Goal: Task Accomplishment & Management: Use online tool/utility

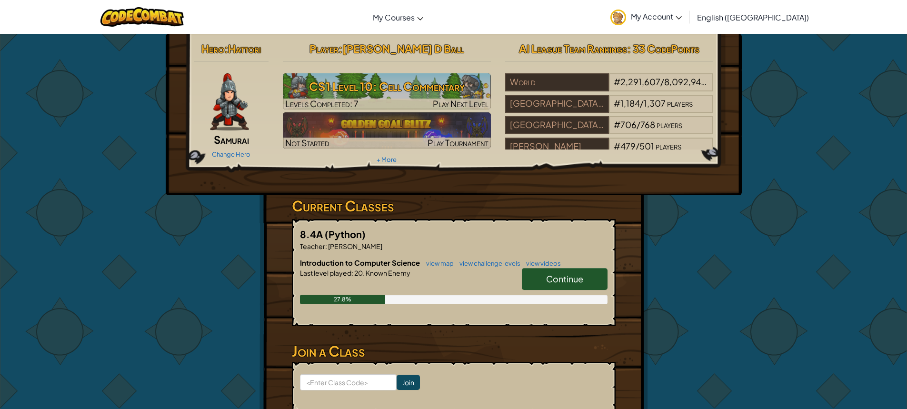
click at [568, 276] on span "Continue" at bounding box center [564, 278] width 37 height 11
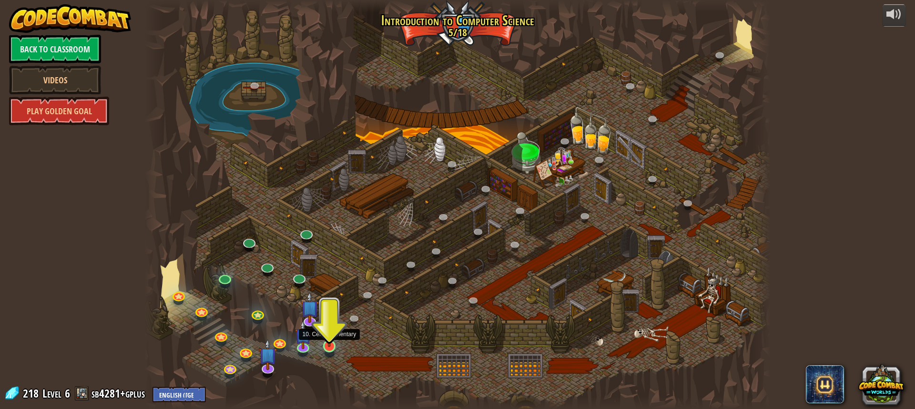
click at [325, 346] on img at bounding box center [329, 329] width 16 height 38
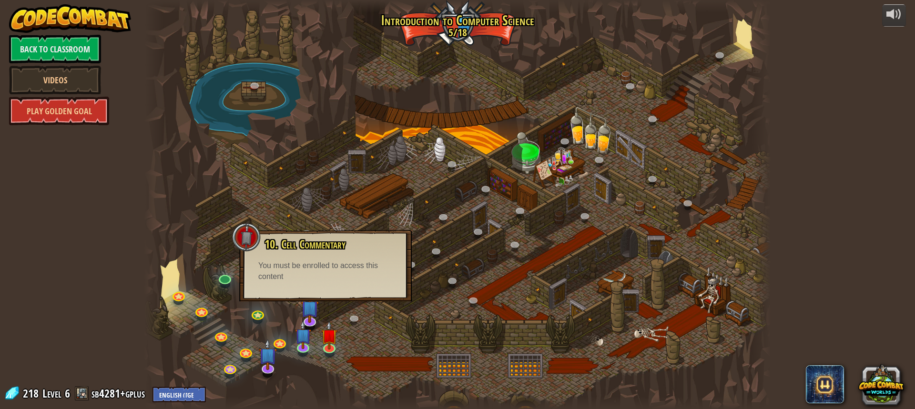
click at [203, 260] on div at bounding box center [457, 204] width 626 height 409
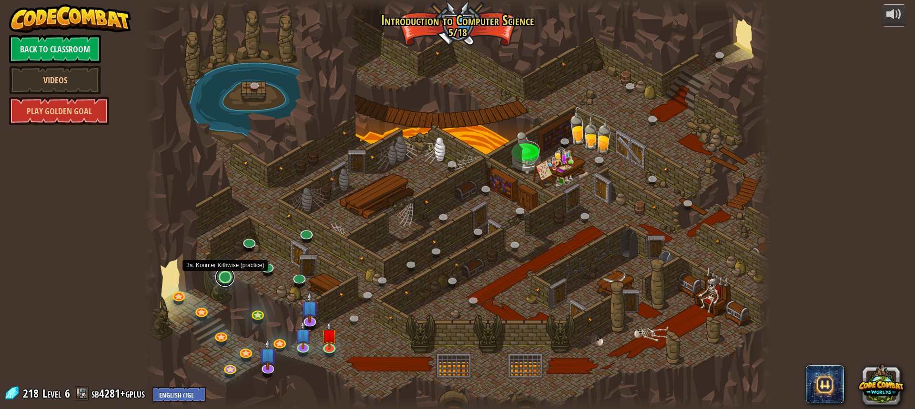
click at [221, 282] on link at bounding box center [224, 277] width 19 height 19
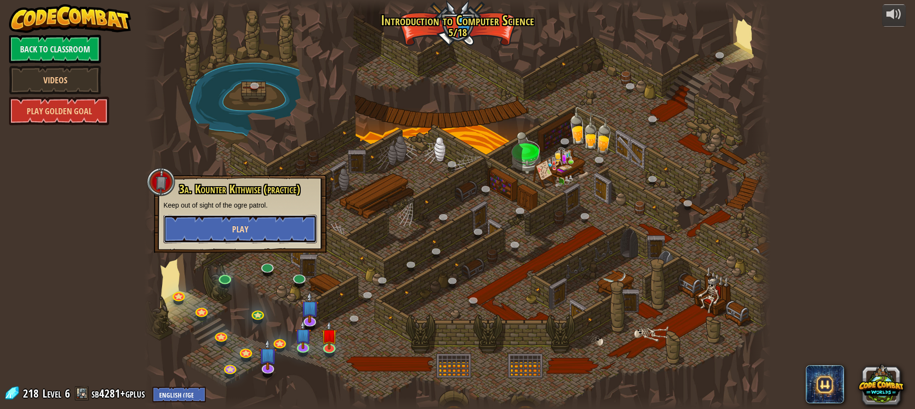
click at [209, 229] on button "Play" at bounding box center [239, 229] width 153 height 29
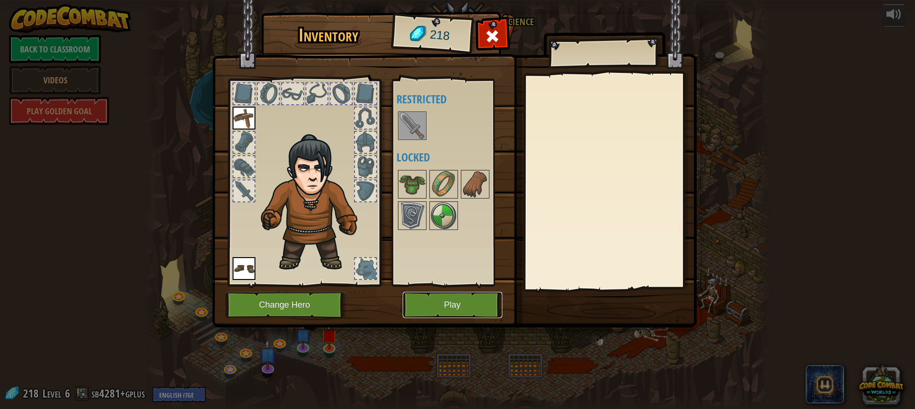
click at [433, 313] on button "Play" at bounding box center [453, 305] width 100 height 26
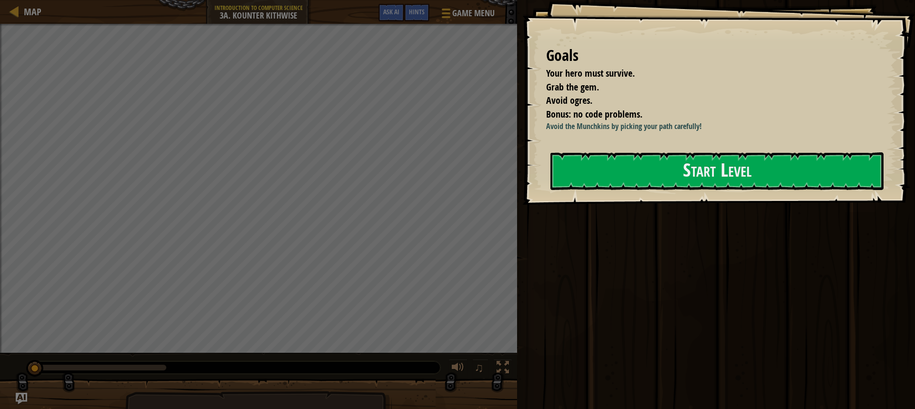
click at [604, 315] on div "Run Submit Done" at bounding box center [714, 202] width 401 height 404
click at [744, 166] on button "Start Level" at bounding box center [716, 171] width 333 height 38
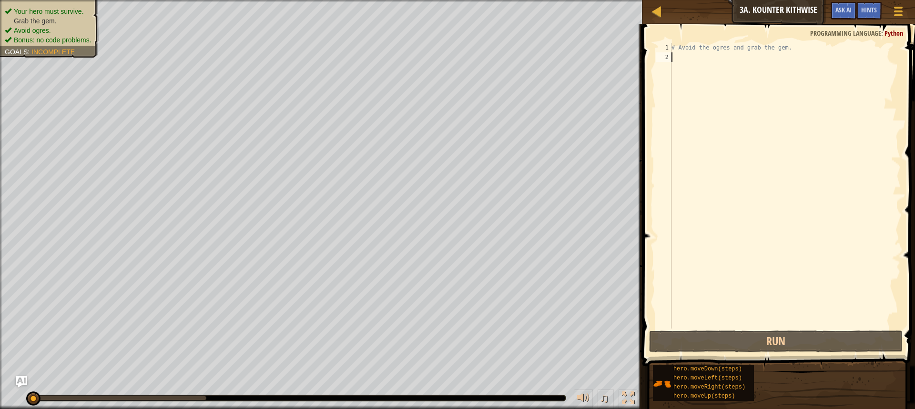
type textarea "h"
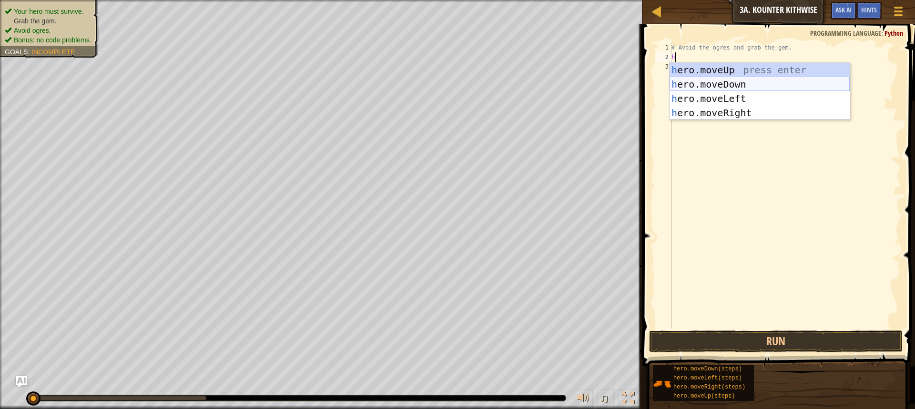
click at [772, 84] on div "h ero.moveUp press enter h ero.moveDown press enter h ero.moveLeft press enter …" at bounding box center [759, 106] width 180 height 86
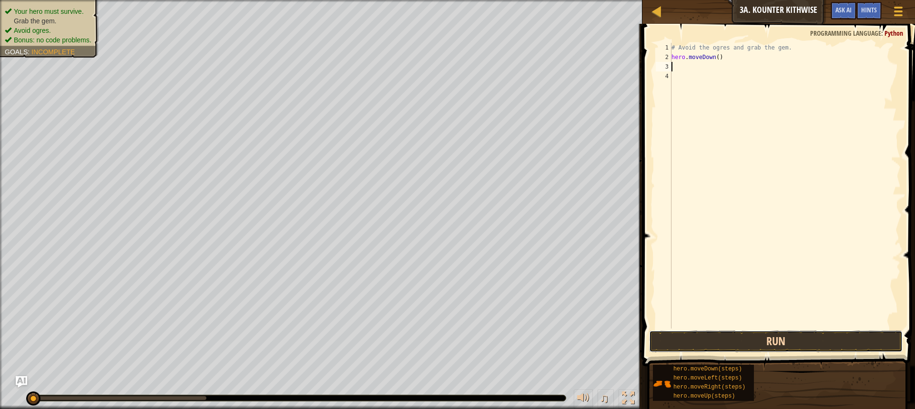
click at [739, 347] on button "Run" at bounding box center [775, 342] width 253 height 22
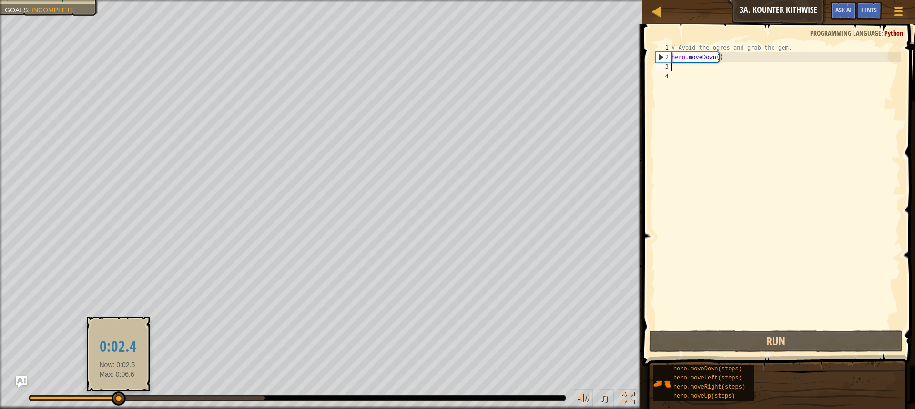
drag, startPoint x: 262, startPoint y: 402, endPoint x: 105, endPoint y: 403, distance: 156.3
click at [117, 402] on div at bounding box center [118, 399] width 14 height 14
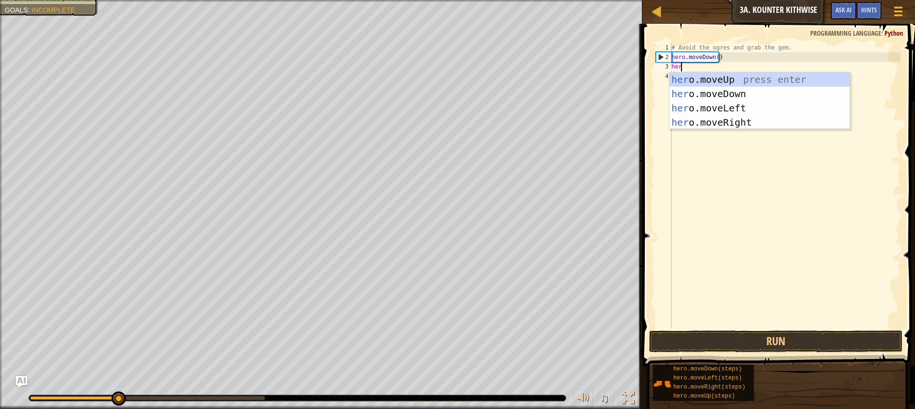
type textarea "hero"
click at [701, 87] on div "hero .moveUp press enter hero .moveDown press enter hero .moveLeft press enter …" at bounding box center [759, 115] width 180 height 86
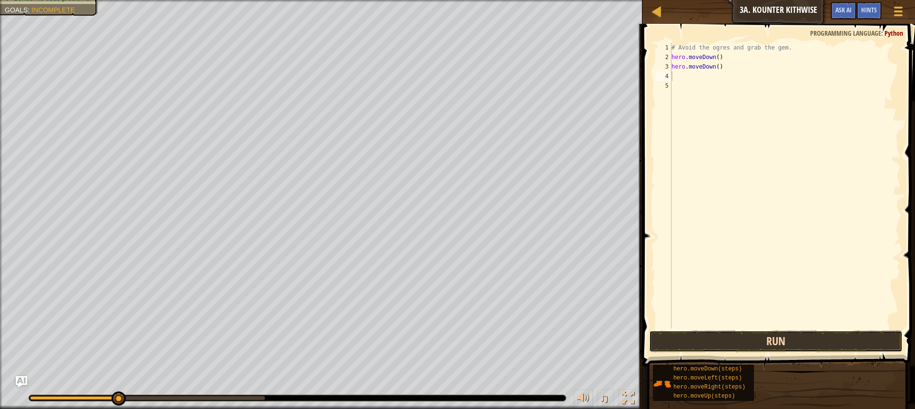
click at [762, 342] on button "Run" at bounding box center [775, 342] width 253 height 22
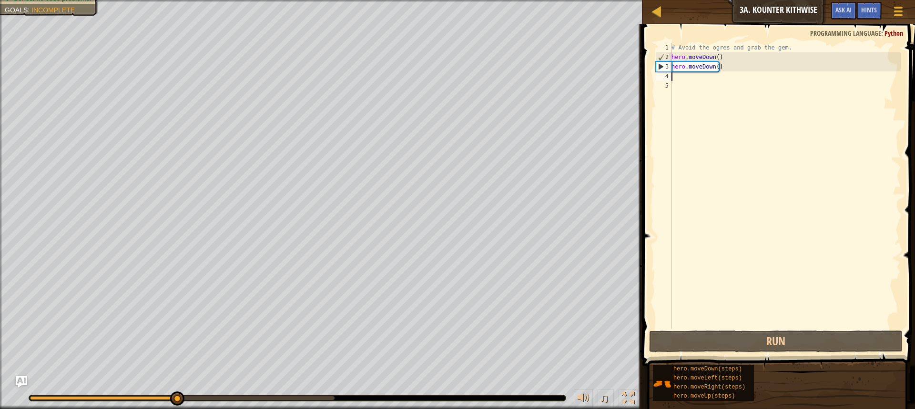
drag, startPoint x: 277, startPoint y: 398, endPoint x: 175, endPoint y: 400, distance: 102.0
click at [175, 400] on div at bounding box center [103, 398] width 146 height 4
drag, startPoint x: 248, startPoint y: 400, endPoint x: 147, endPoint y: 411, distance: 101.2
click at [147, 0] on html "Map Introduction to Computer Science 3a. Kounter Kithwise Game Menu Done Hints …" at bounding box center [457, 0] width 915 height 0
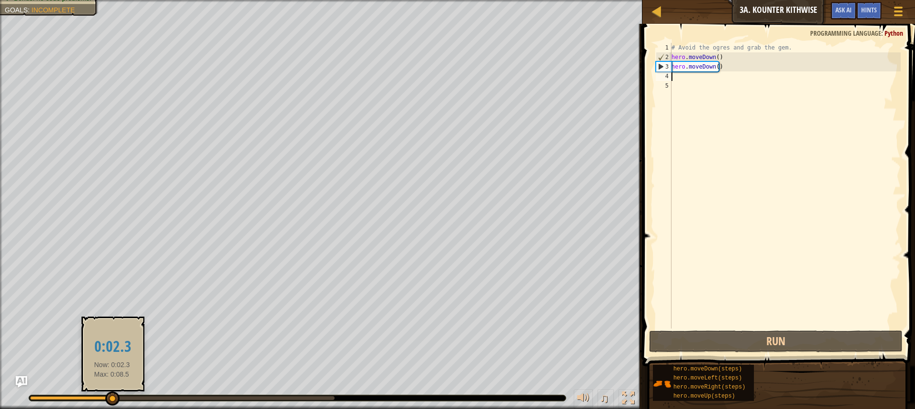
drag, startPoint x: 149, startPoint y: 399, endPoint x: 112, endPoint y: 399, distance: 36.7
click at [111, 399] on div at bounding box center [70, 398] width 81 height 4
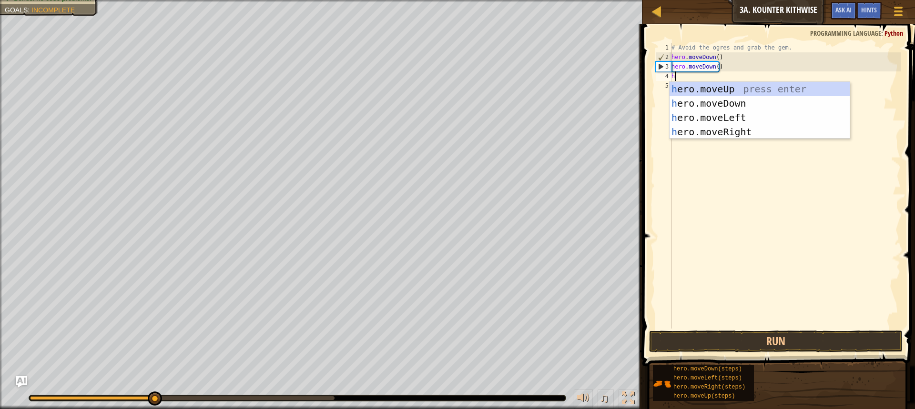
type textarea "he"
click at [710, 130] on div "he ro.moveUp press enter he ro.moveDown press enter he ro.moveLeft press enter …" at bounding box center [759, 125] width 180 height 86
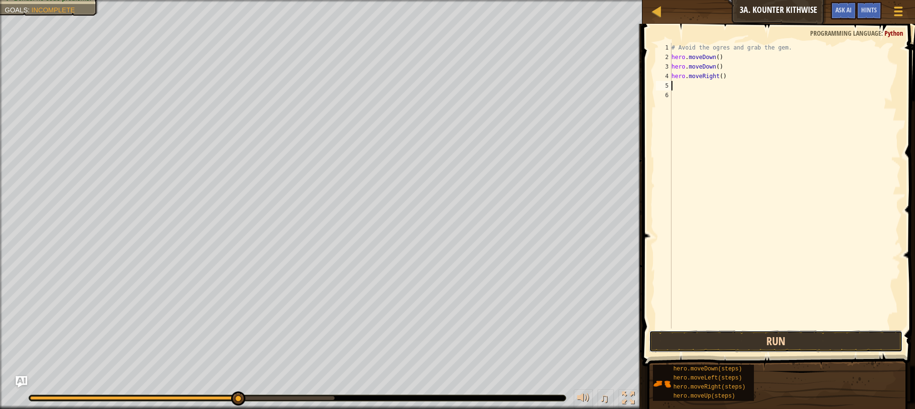
click at [734, 335] on button "Run" at bounding box center [775, 342] width 253 height 22
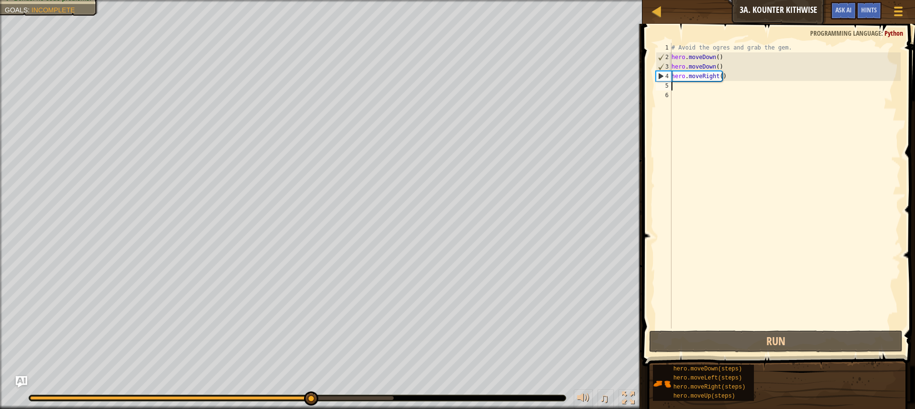
type textarea "h"
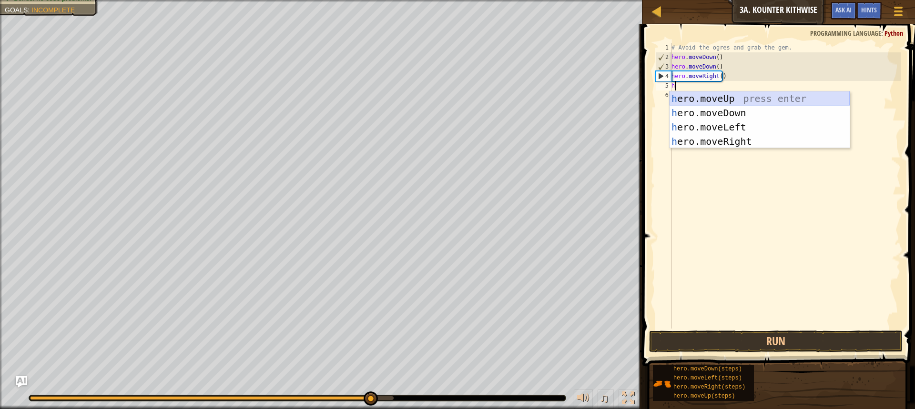
click at [720, 101] on div "h ero.moveUp press enter h ero.moveDown press enter h ero.moveLeft press enter …" at bounding box center [759, 134] width 180 height 86
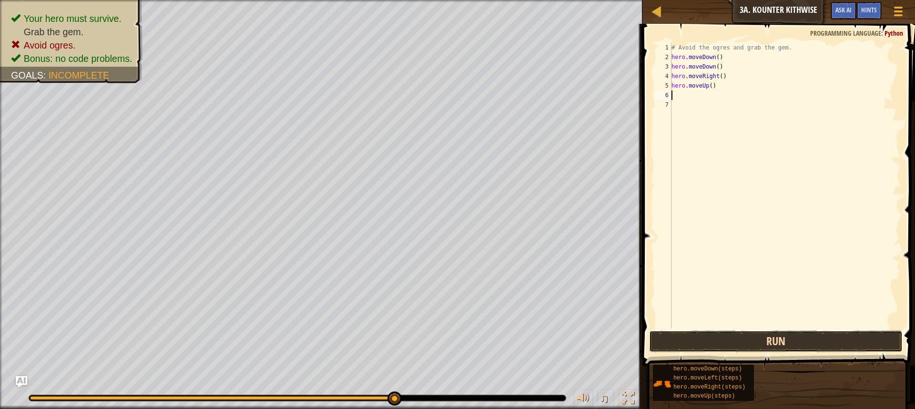
click at [747, 332] on button "Run" at bounding box center [775, 342] width 253 height 22
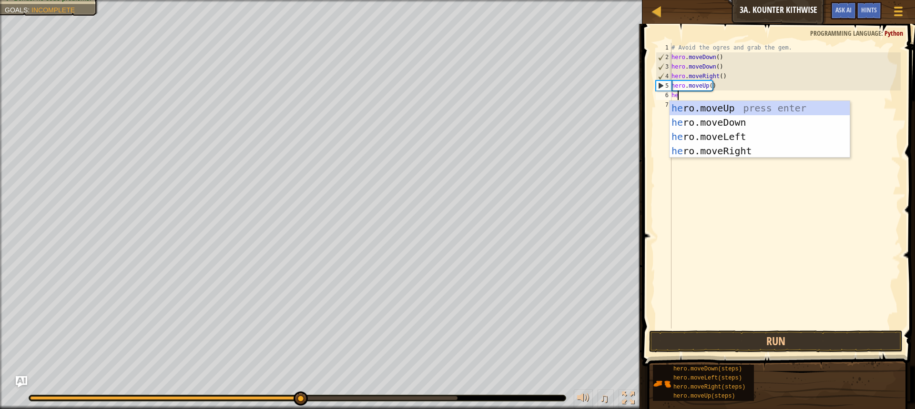
type textarea "her"
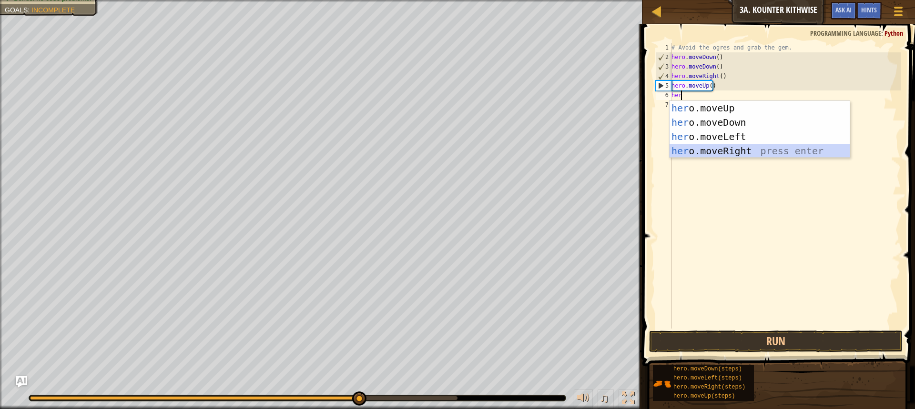
click at [734, 148] on div "her o.moveUp press enter her o.moveDown press enter her o.moveLeft press enter …" at bounding box center [759, 144] width 180 height 86
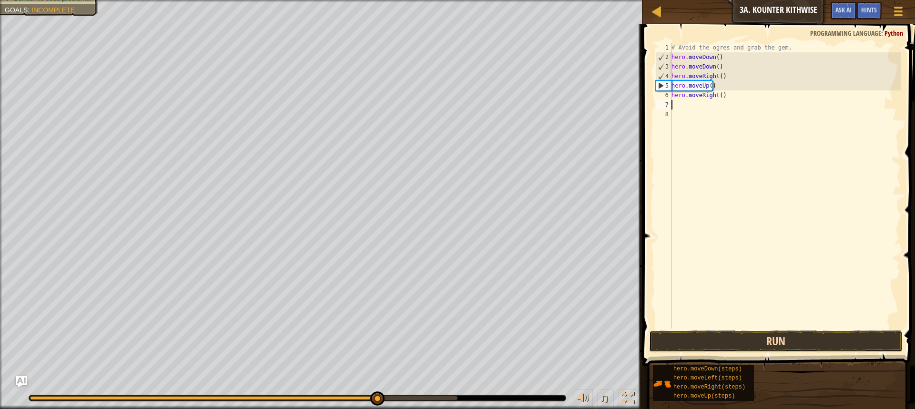
click at [746, 338] on button "Run" at bounding box center [775, 342] width 253 height 22
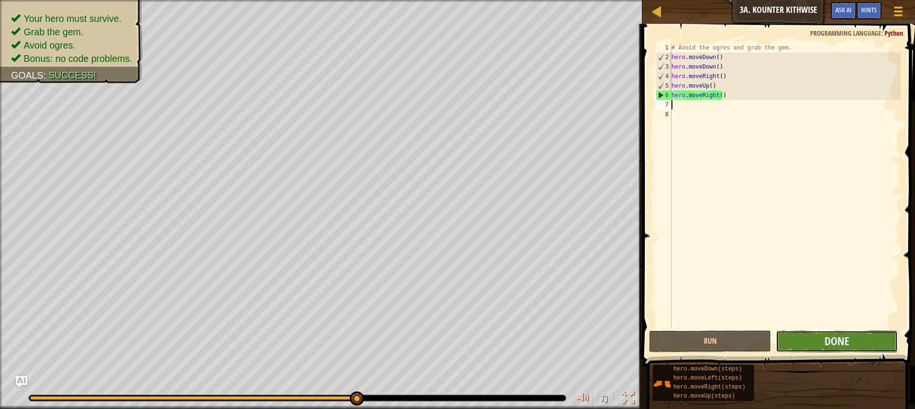
click at [864, 348] on button "Done" at bounding box center [837, 342] width 122 height 22
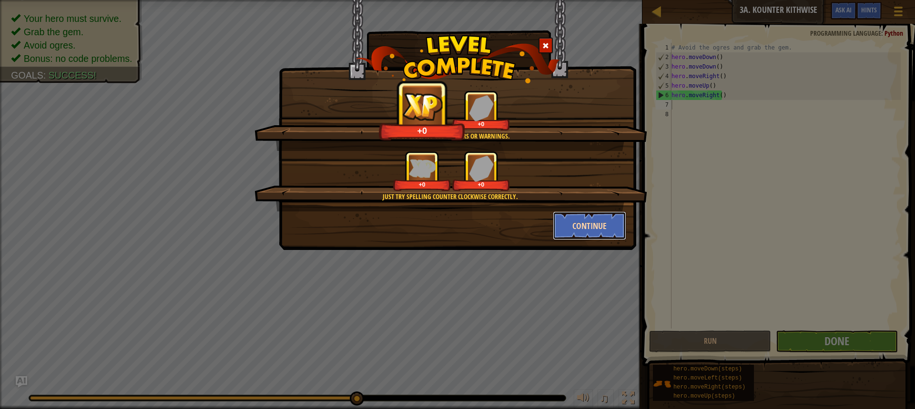
click at [558, 228] on button "Continue" at bounding box center [590, 226] width 74 height 29
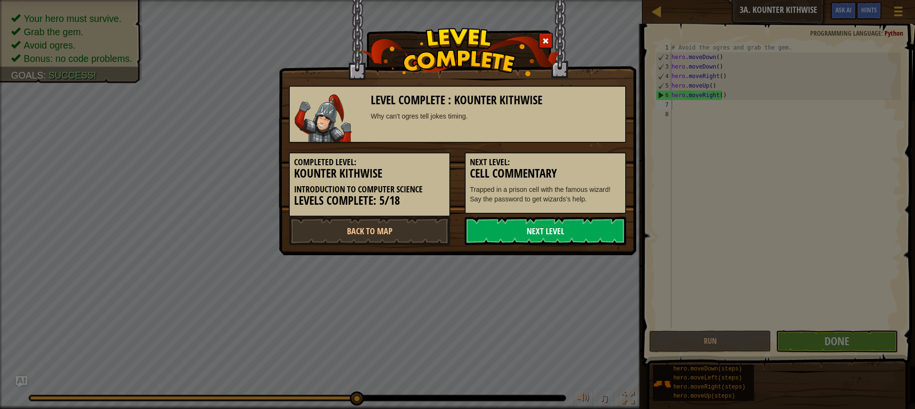
click at [518, 228] on link "Next Level" at bounding box center [544, 231] width 161 height 29
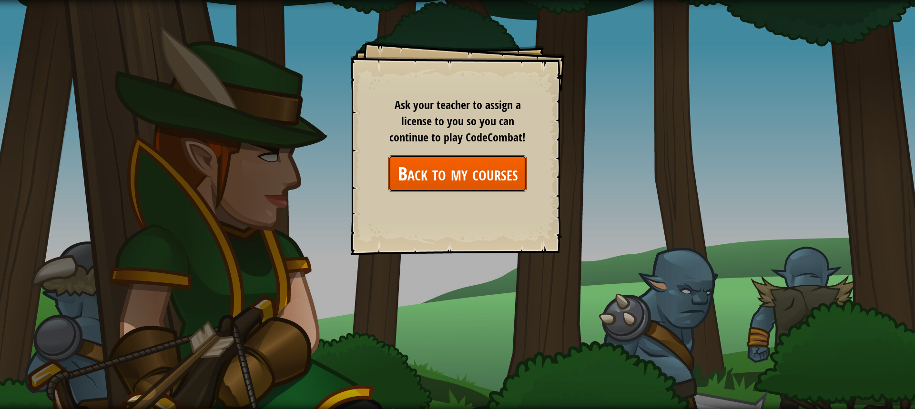
click at [444, 181] on link "Back to my courses" at bounding box center [457, 173] width 138 height 37
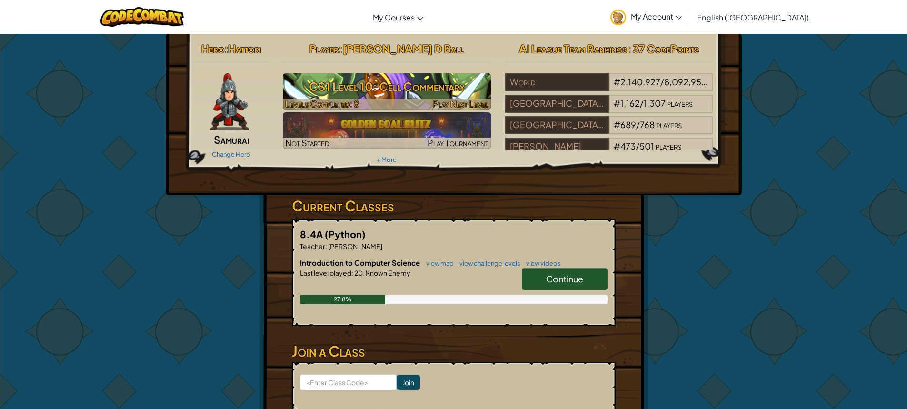
click at [393, 83] on h3 "CS1 Level 10: Cell Commentary" at bounding box center [387, 86] width 208 height 21
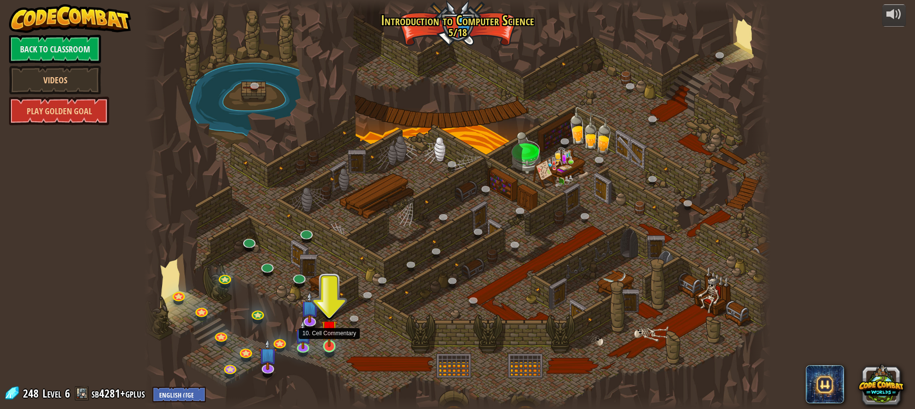
click at [327, 341] on img at bounding box center [329, 329] width 16 height 38
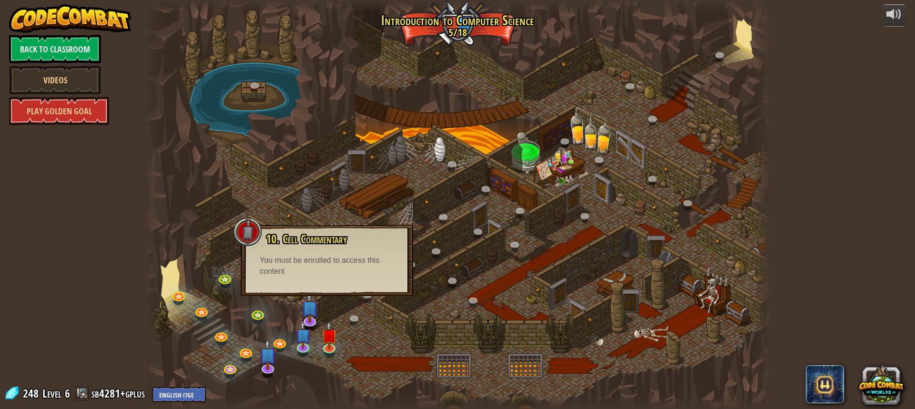
click at [147, 146] on div at bounding box center [153, 204] width 19 height 409
drag, startPoint x: 267, startPoint y: 318, endPoint x: 241, endPoint y: 336, distance: 31.5
drag, startPoint x: 241, startPoint y: 336, endPoint x: 195, endPoint y: 235, distance: 111.1
click at [195, 235] on div at bounding box center [457, 204] width 626 height 409
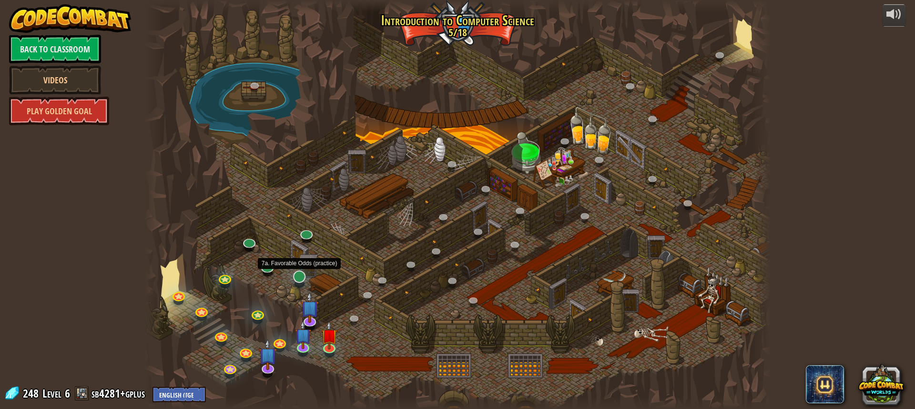
click at [305, 282] on div "25. Kithgard Gates (Locked) Escape the Kithgard dungeons, and don't let the gua…" at bounding box center [457, 204] width 626 height 409
click at [302, 282] on link at bounding box center [298, 276] width 19 height 19
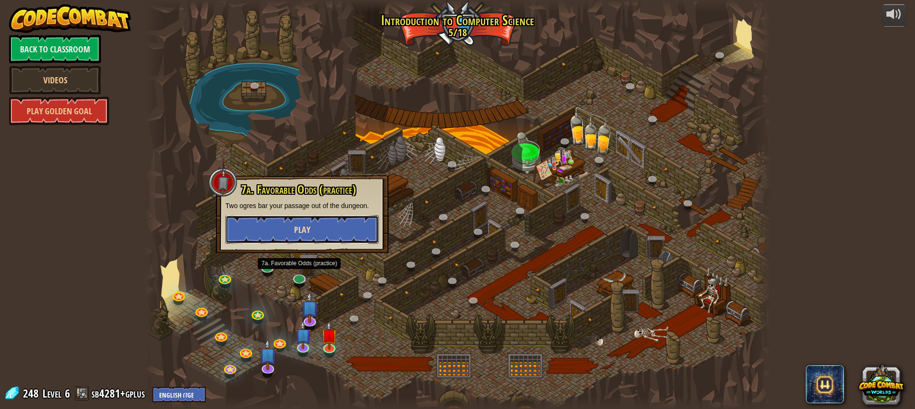
click at [315, 235] on button "Play" at bounding box center [301, 229] width 153 height 29
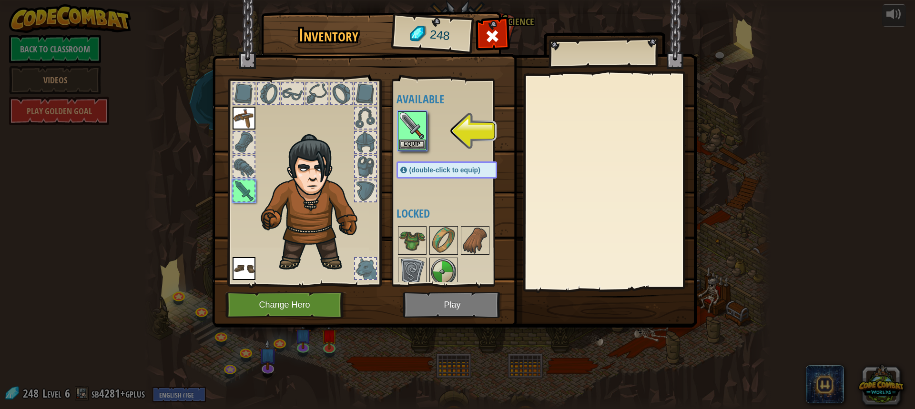
click at [441, 306] on img at bounding box center [454, 155] width 484 height 346
click at [418, 147] on button "Equip" at bounding box center [412, 144] width 27 height 10
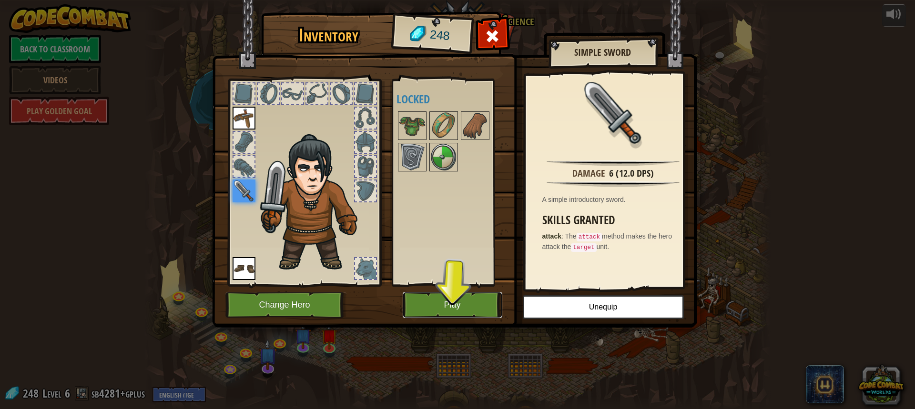
click at [433, 306] on button "Play" at bounding box center [453, 305] width 100 height 26
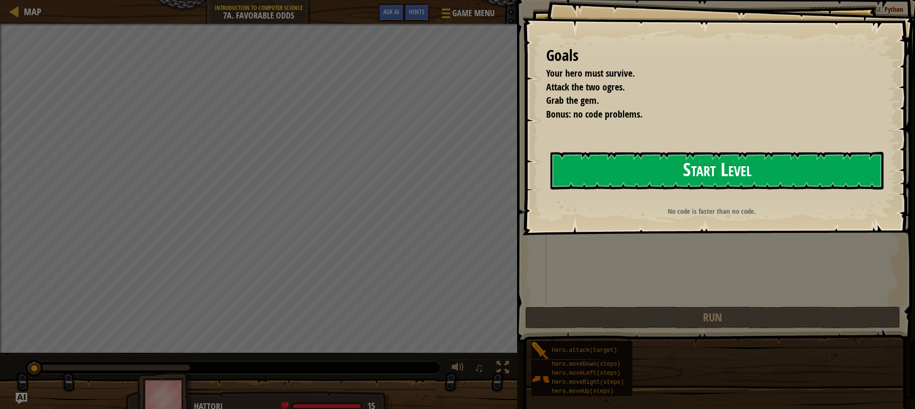
click at [656, 158] on button "Start Level" at bounding box center [716, 171] width 333 height 38
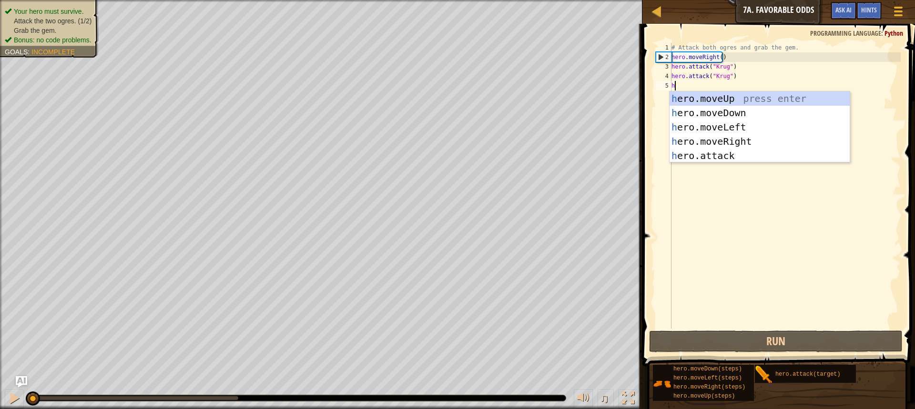
scroll to position [4, 0]
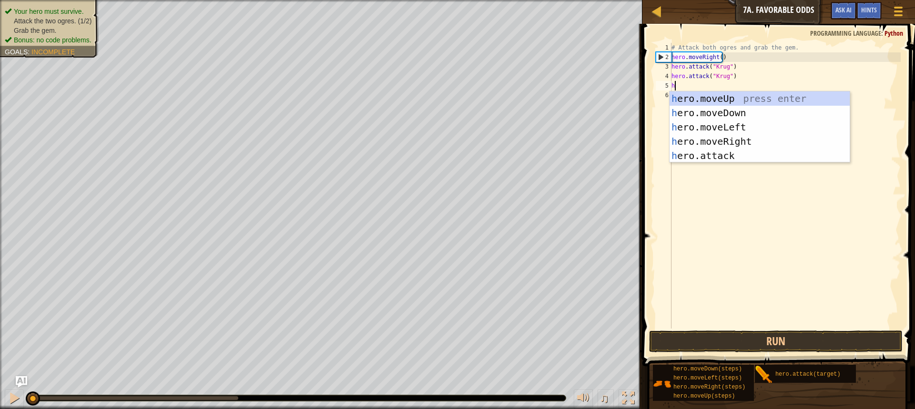
type textarea "her"
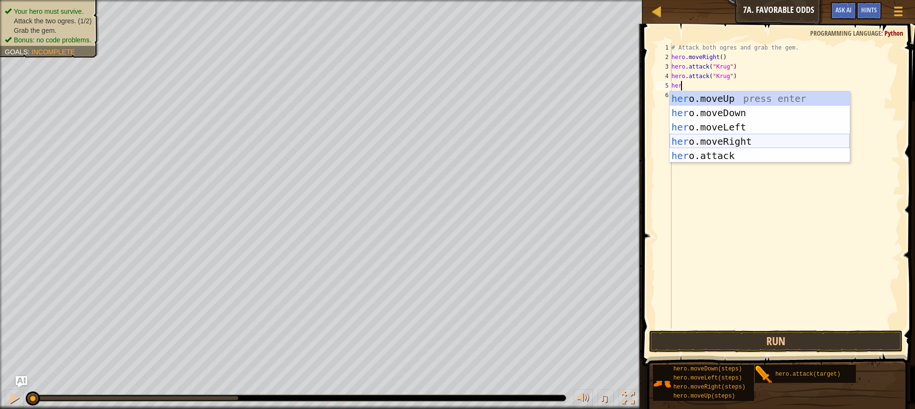
click at [714, 138] on div "her o.moveUp press enter her o.moveDown press enter her o.moveLeft press enter …" at bounding box center [759, 141] width 180 height 100
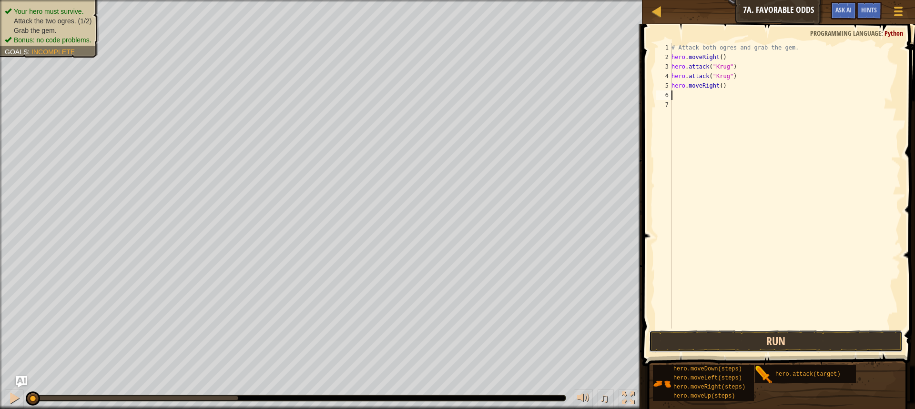
click at [724, 339] on button "Run" at bounding box center [775, 342] width 253 height 22
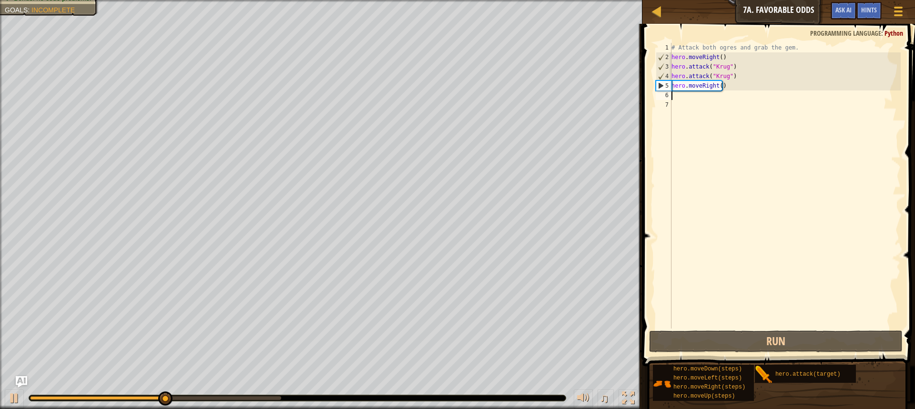
click at [698, 102] on div "# Attack both ogres and grab the gem. hero . moveRight ( ) hero . attack ( "[PE…" at bounding box center [784, 195] width 231 height 305
click at [701, 94] on div "# Attack both ogres and grab the gem. hero . moveRight ( ) hero . attack ( "[PE…" at bounding box center [784, 195] width 231 height 305
type textarea "h"
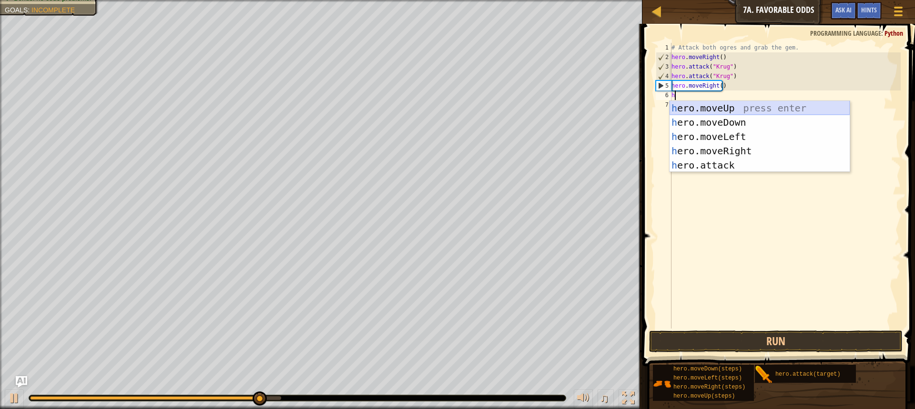
click at [740, 106] on div "h ero.moveUp press enter h ero.moveDown press enter h ero.moveLeft press enter …" at bounding box center [759, 151] width 180 height 100
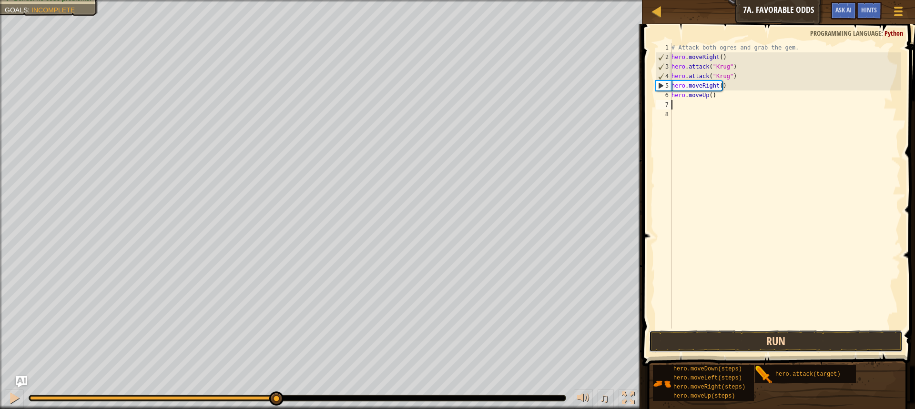
click at [784, 339] on button "Run" at bounding box center [775, 342] width 253 height 22
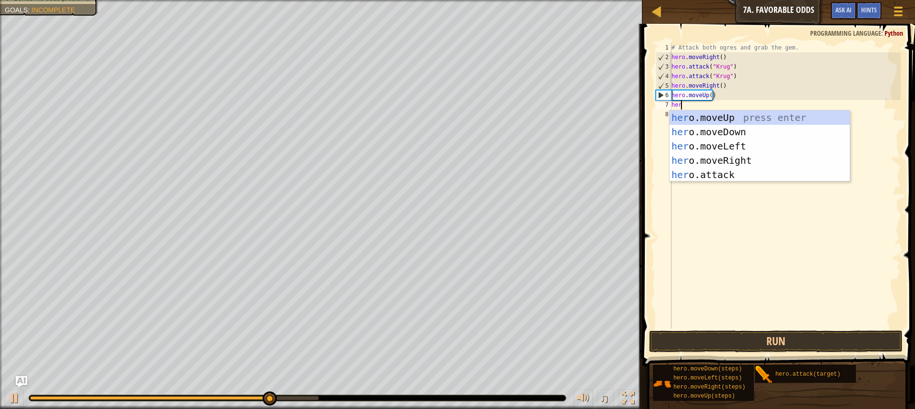
click at [717, 178] on div "her o.moveUp press enter her o.moveDown press enter her o.moveLeft press enter …" at bounding box center [759, 161] width 180 height 100
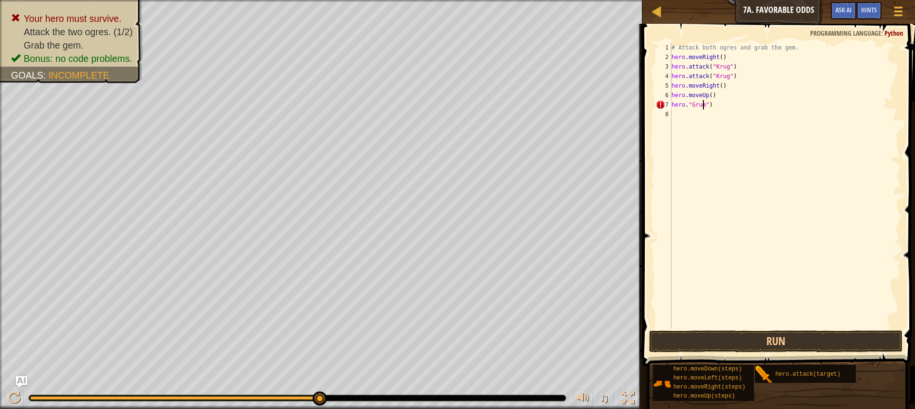
scroll to position [4, 3]
click at [771, 344] on button "Run" at bounding box center [775, 342] width 253 height 22
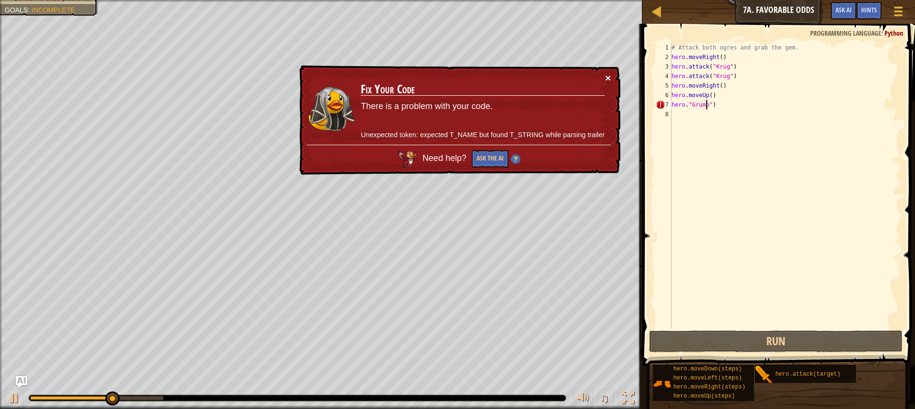
click at [605, 79] on button "×" at bounding box center [608, 78] width 6 height 10
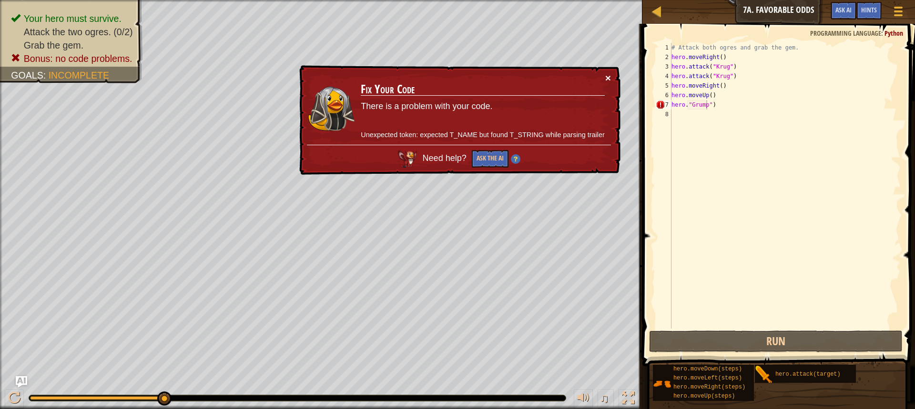
click at [607, 73] on div "× Fix Your Code There is a problem with your code. Unexpected token: expected T…" at bounding box center [458, 120] width 323 height 111
click at [606, 73] on button "×" at bounding box center [608, 78] width 6 height 10
click at [689, 108] on div "# Attack both ogres and grab the gem. hero . moveRight ( ) hero . attack ( "[PE…" at bounding box center [784, 195] width 231 height 305
click at [686, 107] on div "# Attack both ogres and grab the gem. hero . moveRight ( ) hero . attack ( "[PE…" at bounding box center [784, 195] width 231 height 305
click at [688, 105] on div "# Attack both ogres and grab the gem. hero . moveRight ( ) hero . attack ( "[PE…" at bounding box center [784, 195] width 231 height 305
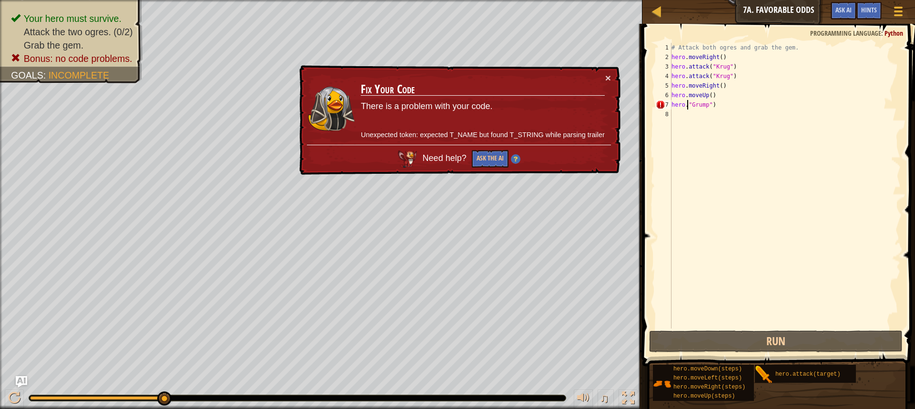
click at [686, 105] on div "# Attack both ogres and grab the gem. hero . moveRight ( ) hero . attack ( "[PE…" at bounding box center [784, 195] width 231 height 305
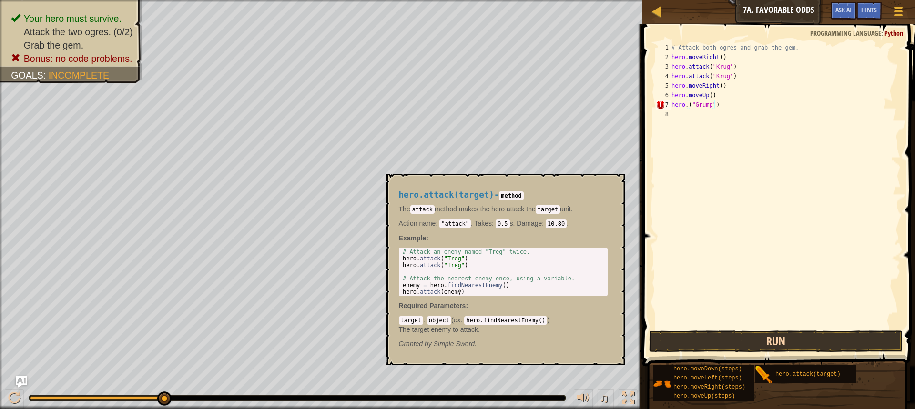
type textarea "hero.("Grump")"
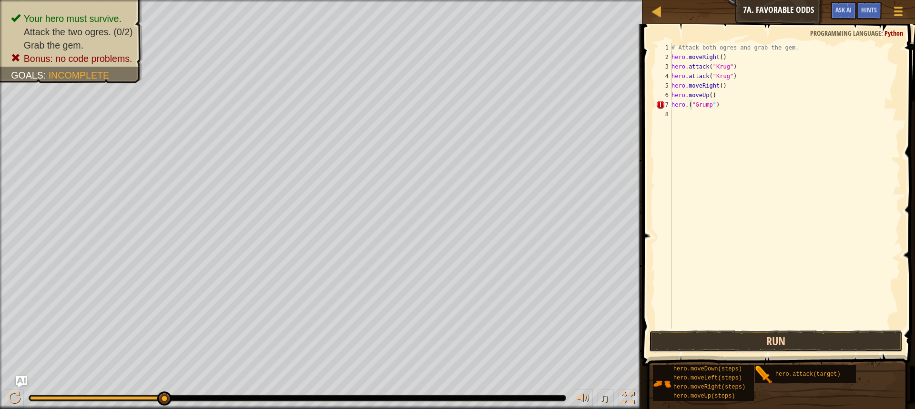
click at [796, 347] on button "Run" at bounding box center [775, 342] width 253 height 22
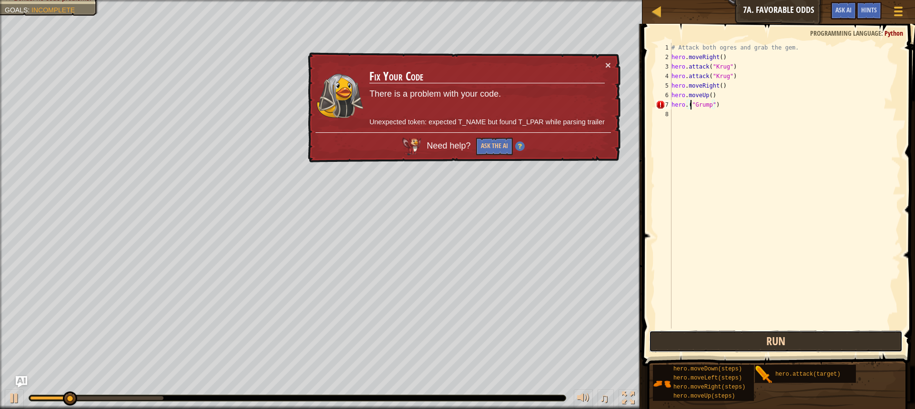
click at [796, 347] on button "Run" at bounding box center [775, 342] width 253 height 22
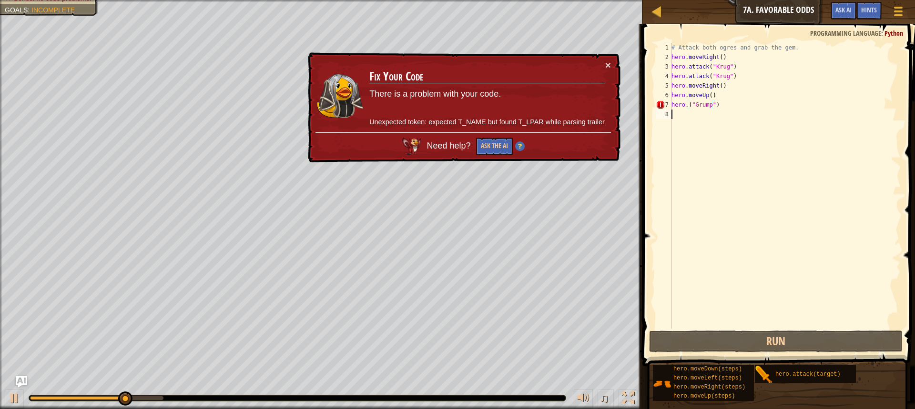
click at [692, 111] on div "# Attack both ogres and grab the gem. hero . moveRight ( ) hero . attack ( "[PE…" at bounding box center [784, 195] width 231 height 305
click at [693, 102] on div "# Attack both ogres and grab the gem. hero . moveRight ( ) hero . attack ( "[PE…" at bounding box center [784, 195] width 231 height 305
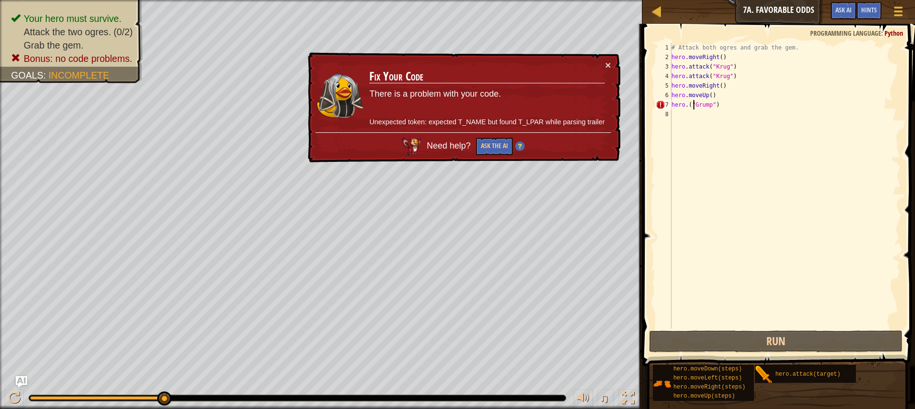
click at [685, 109] on div "# Attack both ogres and grab the gem. hero . moveRight ( ) hero . attack ( "[PE…" at bounding box center [784, 195] width 231 height 305
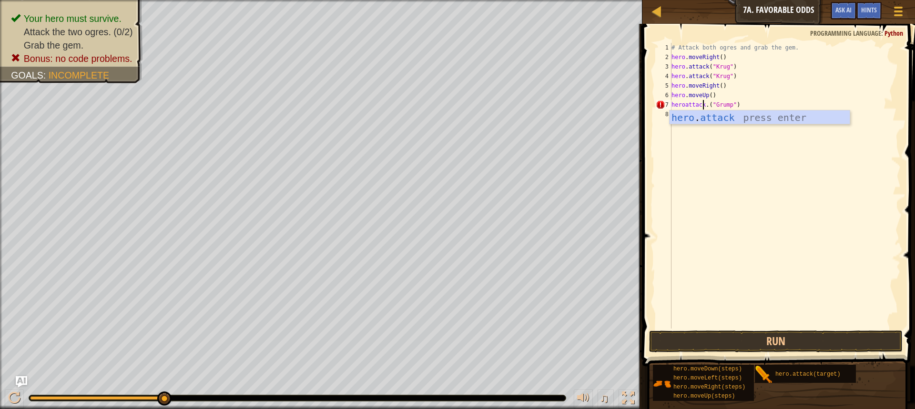
scroll to position [4, 2]
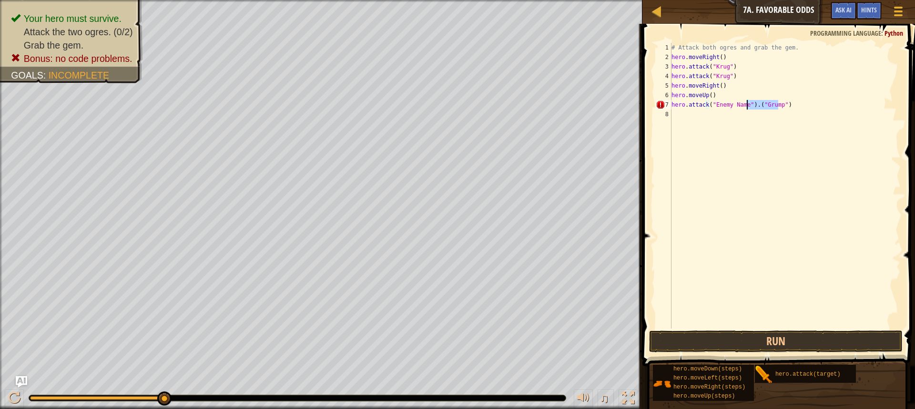
click at [747, 108] on div "# Attack both ogres and grab the gem. hero . moveRight ( ) hero . attack ( "[PE…" at bounding box center [784, 195] width 231 height 305
type textarea "hero.attack("Grump)"
click at [733, 348] on button "Run" at bounding box center [775, 342] width 253 height 22
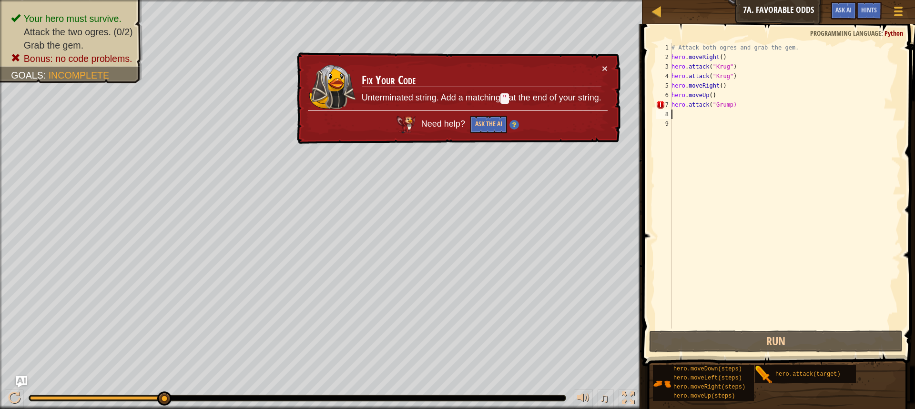
click at [728, 104] on div "# Attack both ogres and grab the gem. hero . moveRight ( ) hero . attack ( "[PE…" at bounding box center [784, 195] width 231 height 305
type textarea "hero.attack("Grump")"
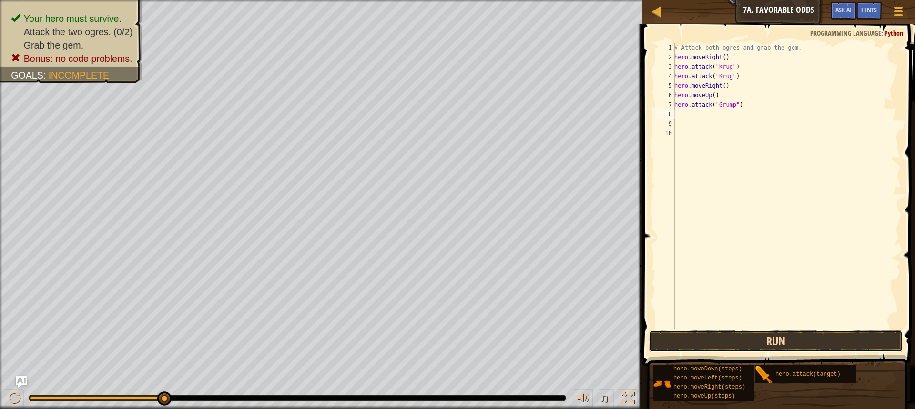
click at [726, 333] on button "Run" at bounding box center [775, 342] width 253 height 22
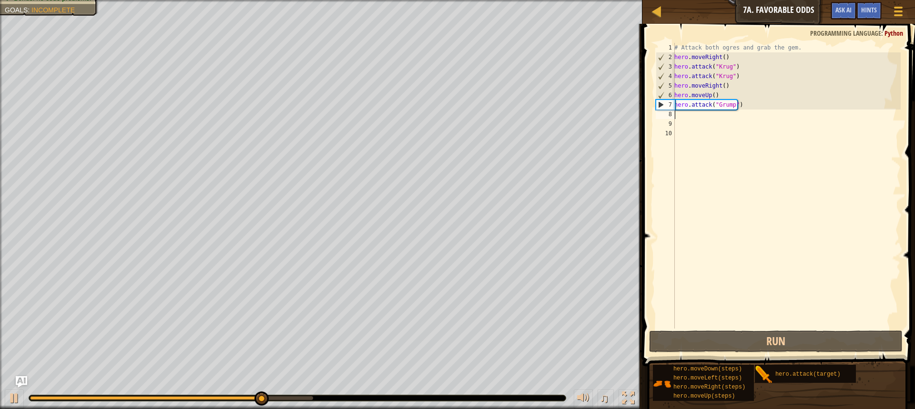
click at [713, 117] on div "# Attack both ogres and grab the gem. hero . moveRight ( ) hero . attack ( "Kru…" at bounding box center [786, 195] width 228 height 305
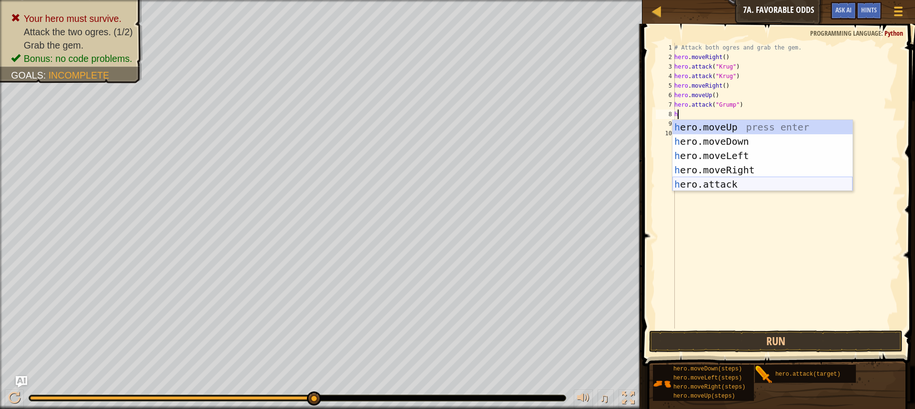
click at [730, 183] on div "h ero.moveUp press enter h ero.moveDown press enter h ero.moveLeft press enter …" at bounding box center [762, 170] width 180 height 100
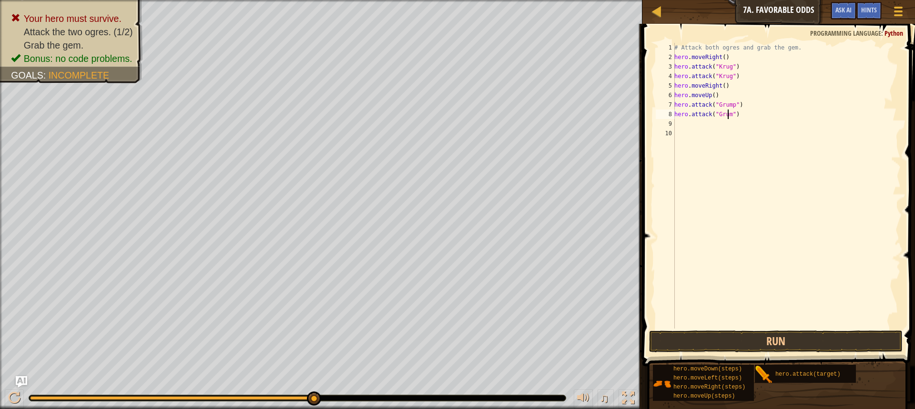
scroll to position [4, 4]
type textarea "hero.attack("Grump")"
type textarea "M"
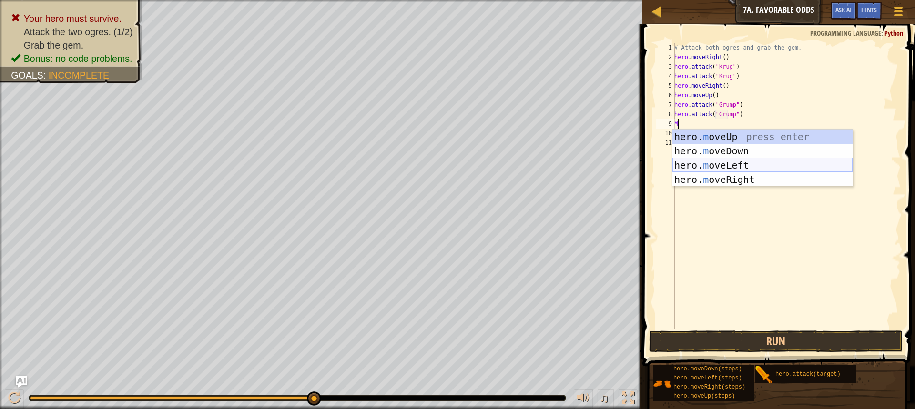
click at [718, 161] on div "hero. m oveUp press enter hero. m oveDown press enter hero. m oveLeft press ent…" at bounding box center [762, 173] width 180 height 86
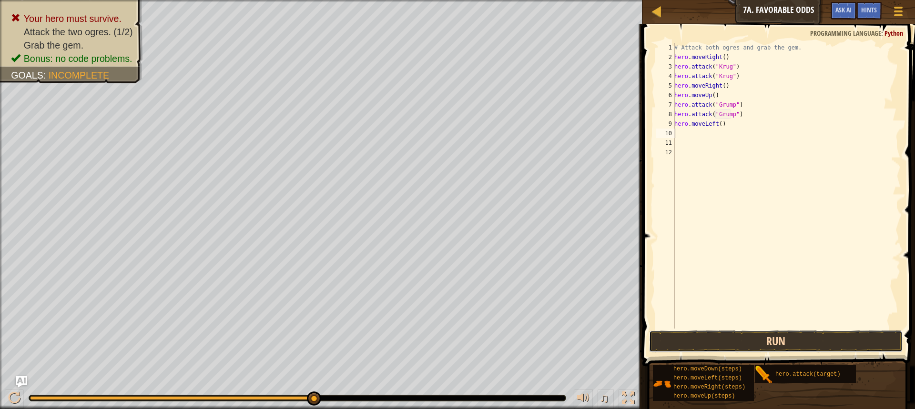
click at [745, 349] on button "Run" at bounding box center [775, 342] width 253 height 22
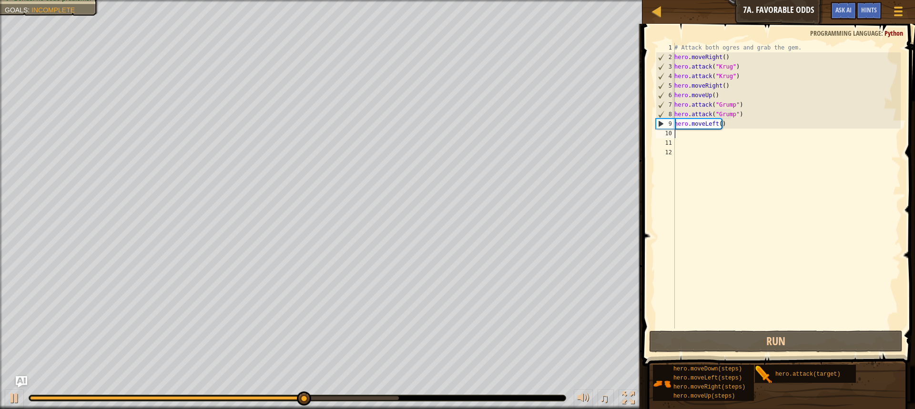
click at [719, 122] on div "# Attack both ogres and grab the gem. hero . moveRight ( ) hero . attack ( "Kru…" at bounding box center [786, 195] width 228 height 305
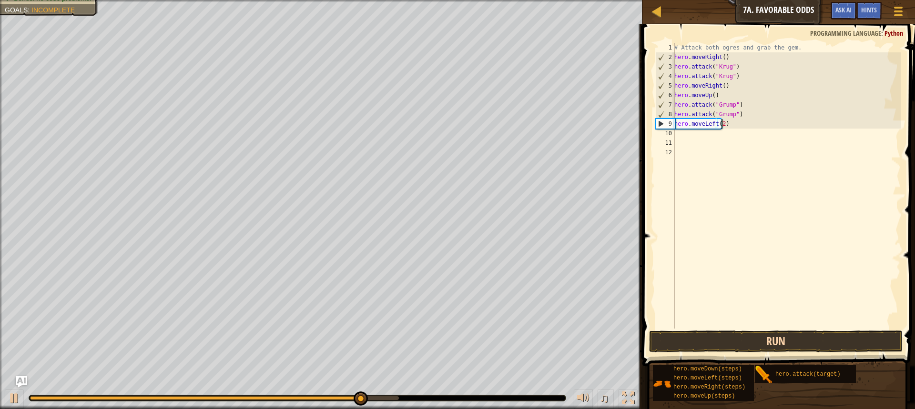
type textarea "hero.moveLeft(2)"
click at [748, 345] on button "Run" at bounding box center [775, 342] width 253 height 22
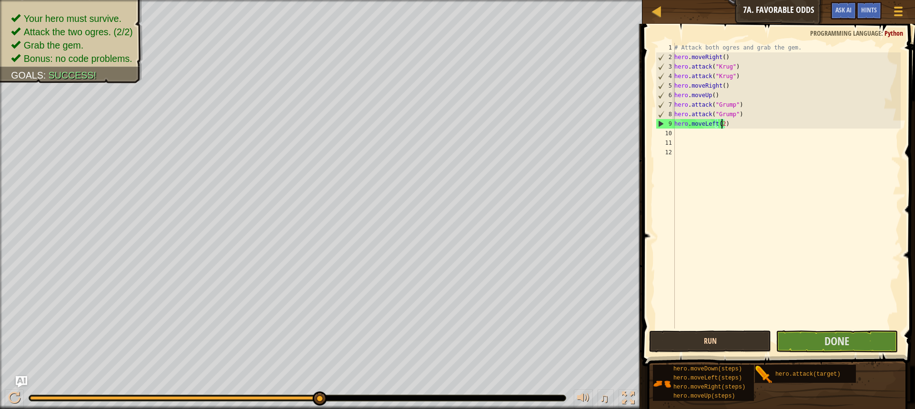
scroll to position [4, 0]
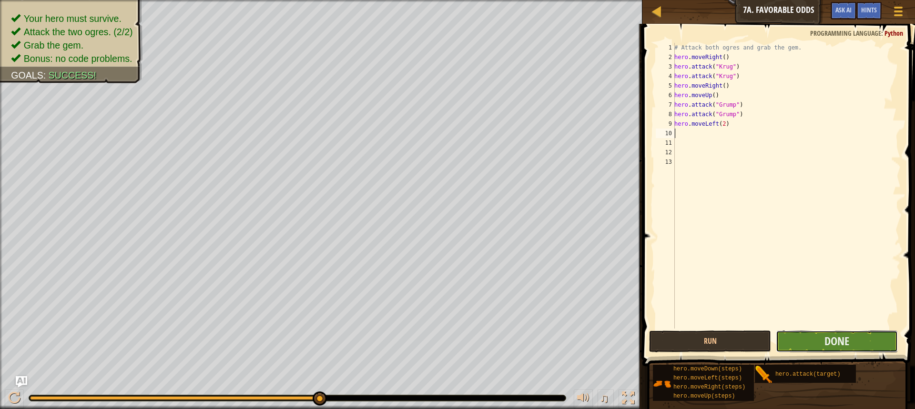
click at [862, 337] on button "Done" at bounding box center [837, 342] width 122 height 22
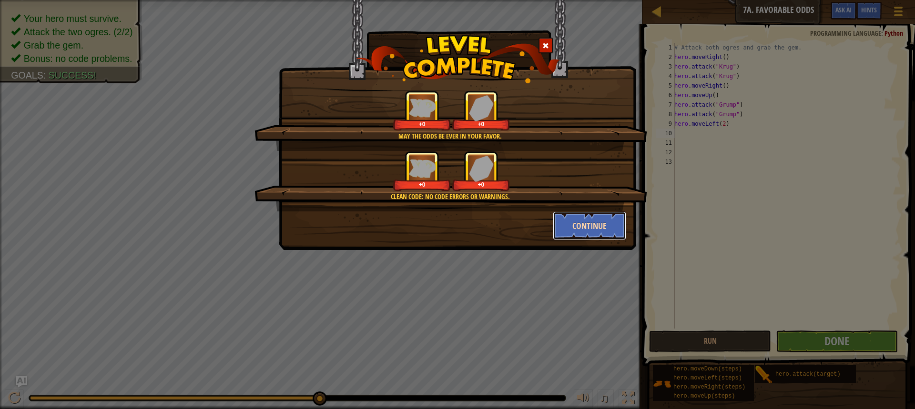
click at [570, 231] on button "Continue" at bounding box center [590, 226] width 74 height 29
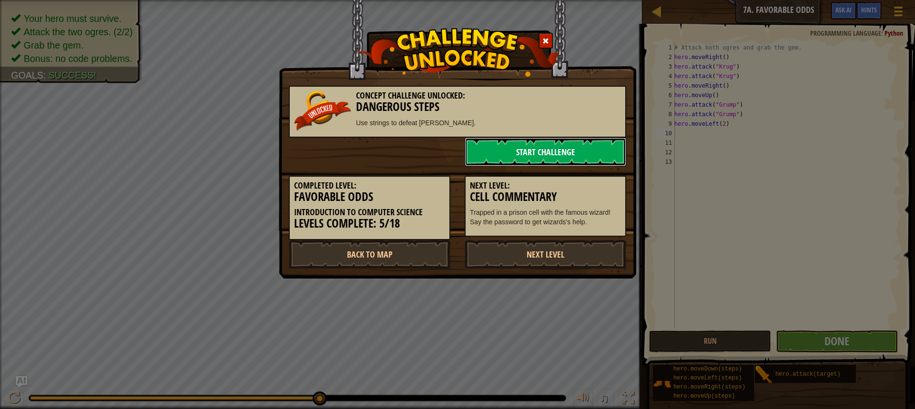
click at [560, 146] on link "Start Challenge" at bounding box center [544, 152] width 161 height 29
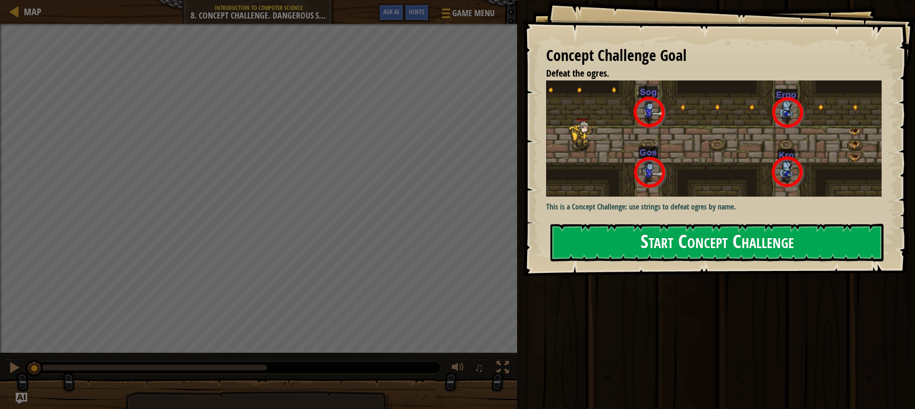
click at [665, 248] on button "Start Concept Challenge" at bounding box center [716, 243] width 333 height 38
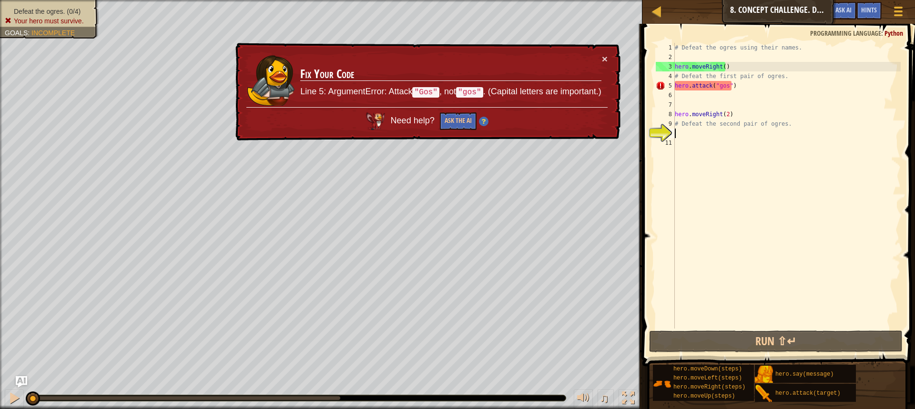
click at [720, 83] on div "# Defeat the ogres using their names. hero . moveRight ( ) # Defeat the first p…" at bounding box center [787, 195] width 228 height 305
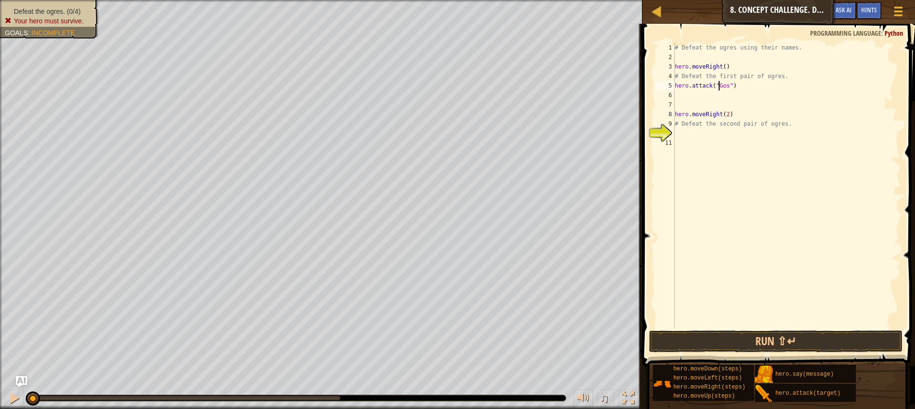
scroll to position [4, 0]
type textarea "hero.attack("Gos")"
click at [825, 344] on button "Run ⇧↵" at bounding box center [775, 342] width 253 height 22
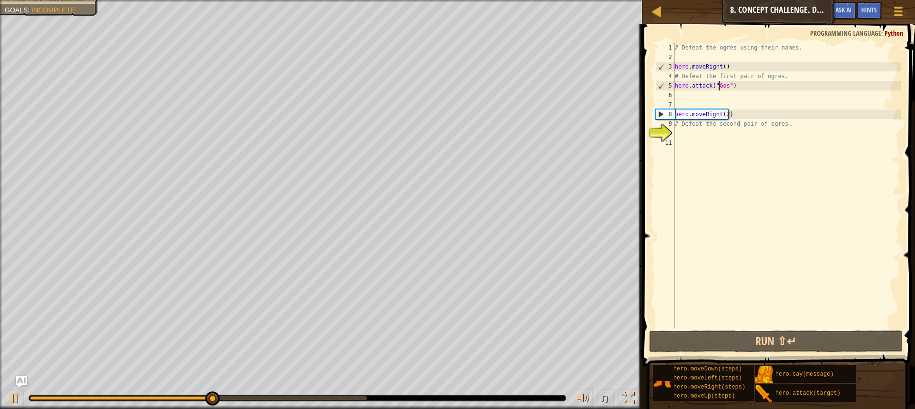
click at [705, 130] on div "# Defeat the ogres using their names. hero . moveRight ( ) # Defeat the first p…" at bounding box center [787, 195] width 228 height 305
click at [726, 84] on div "# Defeat the ogres using their names. hero . moveRight ( ) # Defeat the first p…" at bounding box center [787, 195] width 228 height 305
type textarea "hero.attack("Gos")"
click at [730, 84] on div "# Defeat the ogres using their names. hero . moveRight ( ) # Defeat the first p…" at bounding box center [787, 195] width 228 height 305
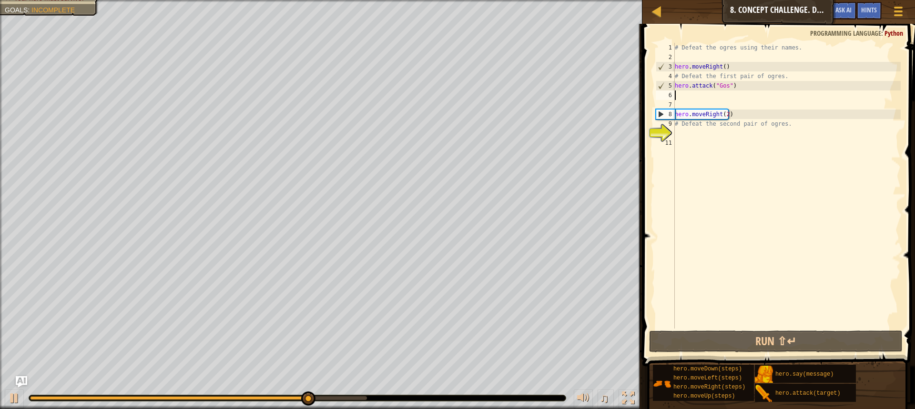
click at [690, 98] on div "# Defeat the ogres using their names. hero . moveRight ( ) # Defeat the first p…" at bounding box center [787, 195] width 228 height 305
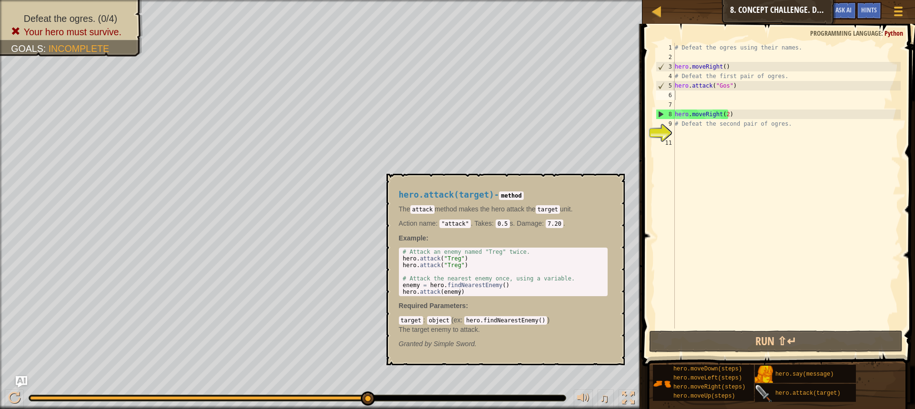
click at [769, 391] on img at bounding box center [764, 394] width 18 height 18
click at [819, 393] on span "hero.attack(target)" at bounding box center [807, 393] width 65 height 7
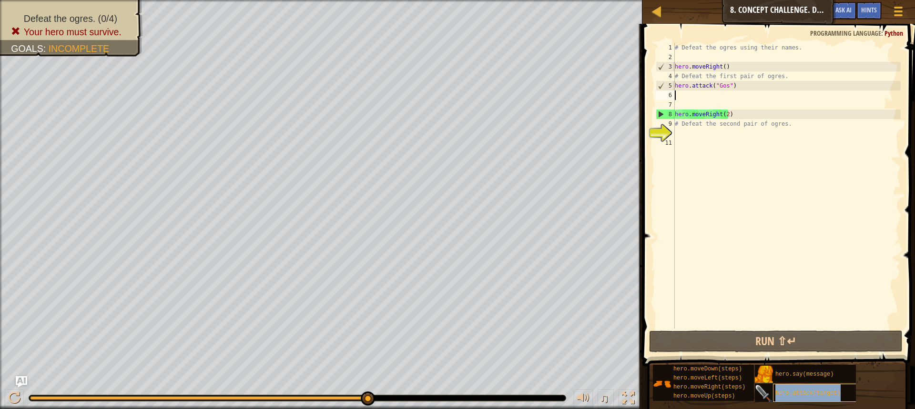
click at [819, 393] on span "hero.attack(target)" at bounding box center [807, 393] width 65 height 7
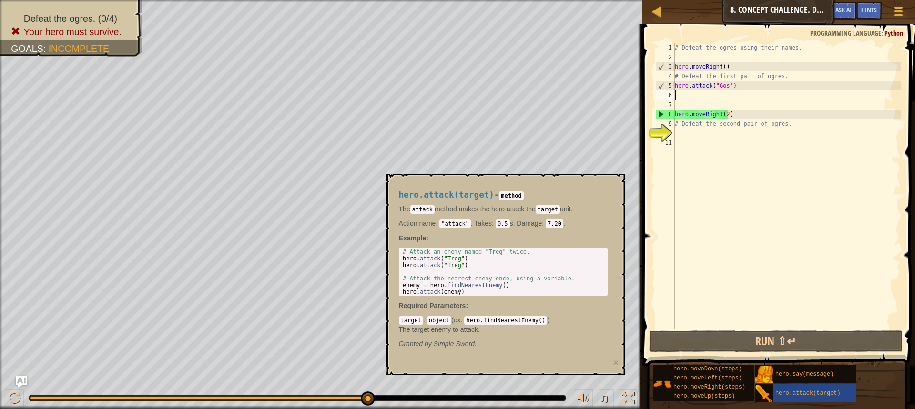
type textarea "hero.attack("Treg")"
click at [456, 257] on div "# Attack an enemy named "Treg" twice. hero . attack ( "Treg" ) hero . attack ( …" at bounding box center [503, 279] width 205 height 60
click at [792, 330] on span at bounding box center [779, 181] width 280 height 371
click at [792, 333] on button "Run ⇧↵" at bounding box center [775, 342] width 253 height 22
click at [655, 138] on div "10" at bounding box center [664, 134] width 19 height 10
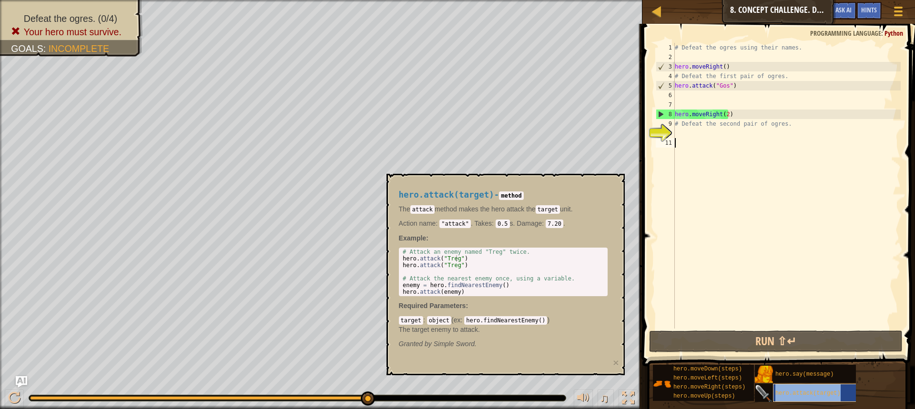
click at [800, 393] on span "hero.attack(target)" at bounding box center [807, 393] width 65 height 7
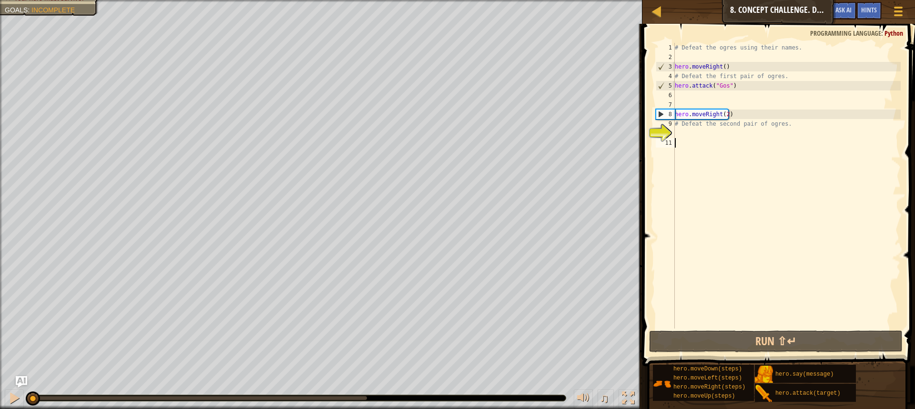
drag, startPoint x: 339, startPoint y: 394, endPoint x: 0, endPoint y: 396, distance: 338.7
click at [0, 396] on div "♫" at bounding box center [321, 396] width 642 height 29
click at [712, 93] on div "# Defeat the ogres using their names. hero . moveRight ( ) # Defeat the first p…" at bounding box center [787, 195] width 228 height 305
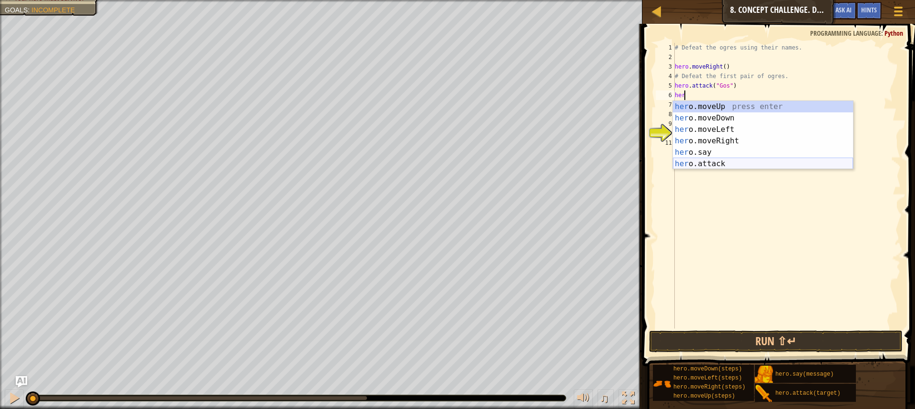
click at [691, 159] on div "her o.moveUp press enter her o.moveDown press enter her o.moveLeft press enter …" at bounding box center [763, 146] width 180 height 91
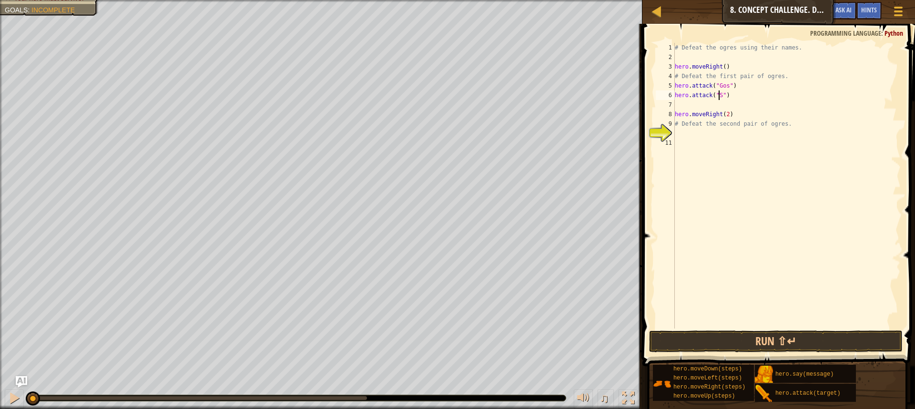
scroll to position [4, 4]
type textarea "hero.attack("Sog")"
click at [760, 346] on button "Run ⇧↵" at bounding box center [775, 342] width 253 height 22
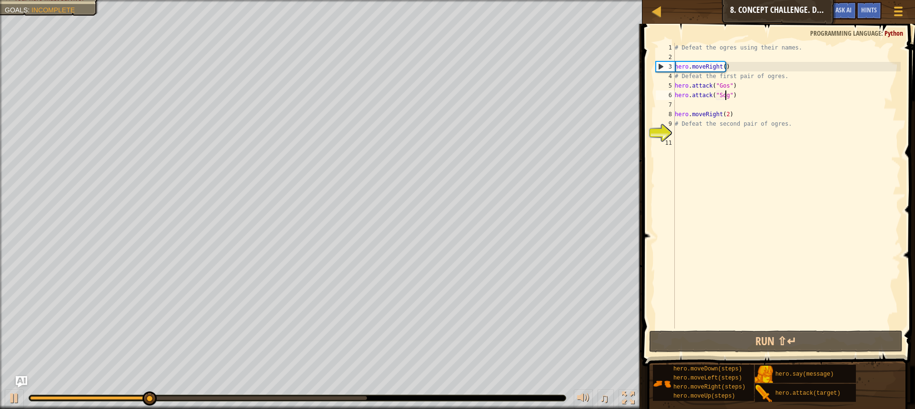
click at [734, 100] on div "# Defeat the ogres using their names. hero . moveRight ( ) # Defeat the first p…" at bounding box center [787, 195] width 228 height 305
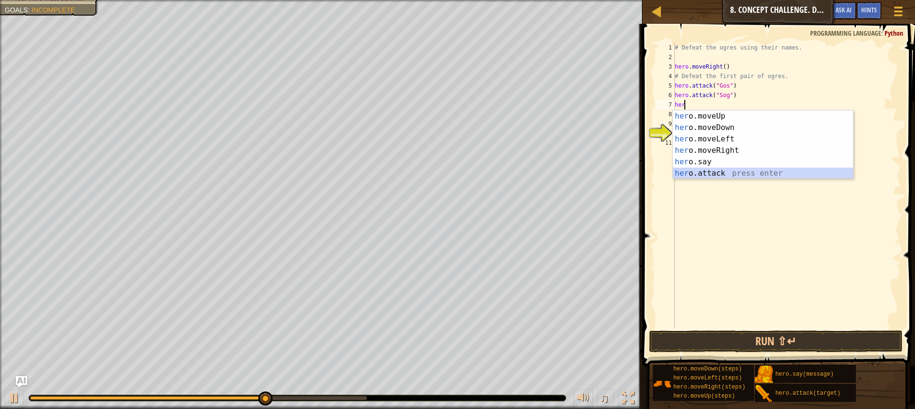
click at [698, 170] on div "her o.moveUp press enter her o.moveDown press enter her o.moveLeft press enter …" at bounding box center [763, 156] width 180 height 91
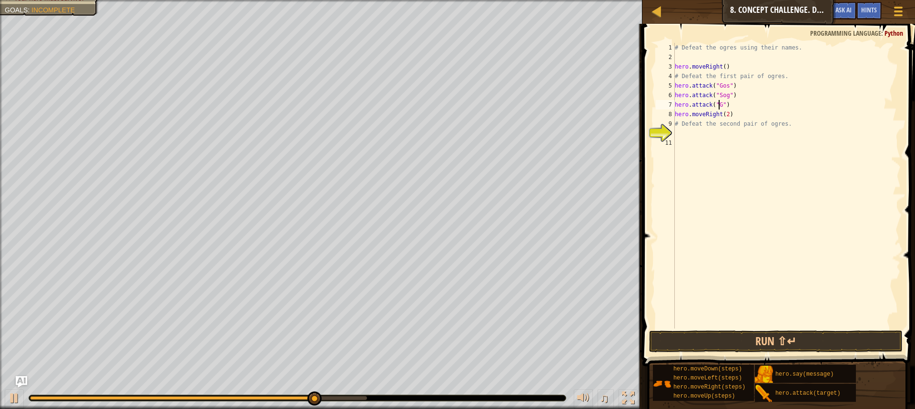
scroll to position [4, 4]
click at [731, 125] on div "# Defeat the ogres using their names. hero . moveRight ( ) # Defeat the first p…" at bounding box center [787, 195] width 228 height 305
type textarea "# Defeat the second pair of ogres."
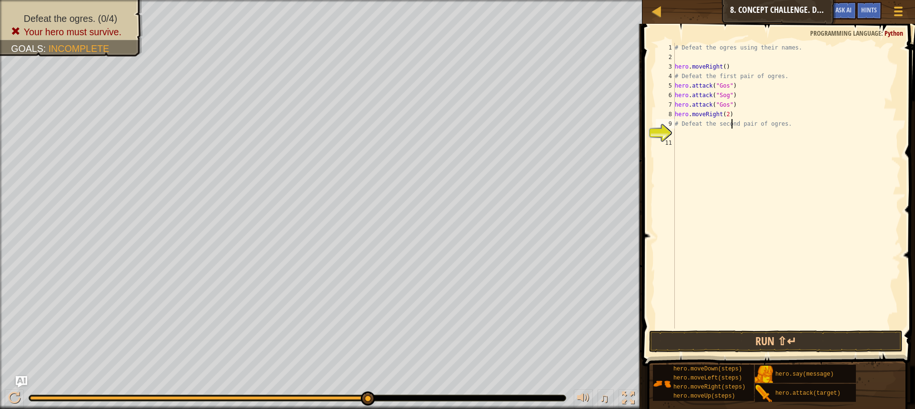
click at [730, 130] on div "# Defeat the ogres using their names. hero . moveRight ( ) # Defeat the first p…" at bounding box center [787, 195] width 228 height 305
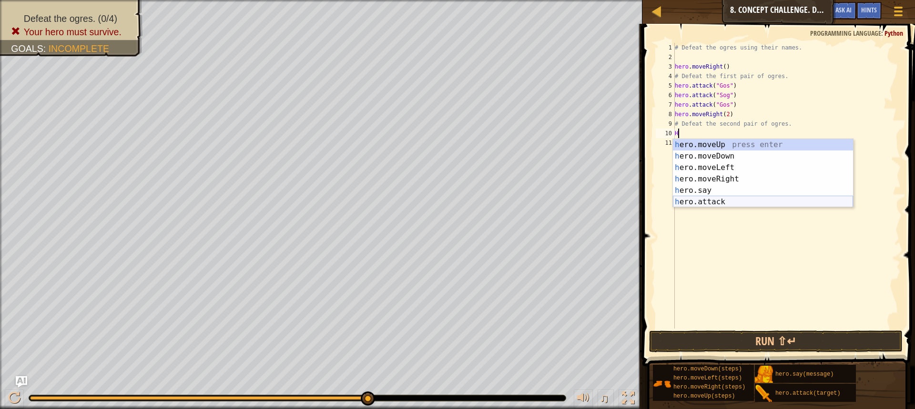
click at [705, 200] on div "h ero.moveUp press enter h ero.moveDown press enter h ero.moveLeft press enter …" at bounding box center [763, 184] width 180 height 91
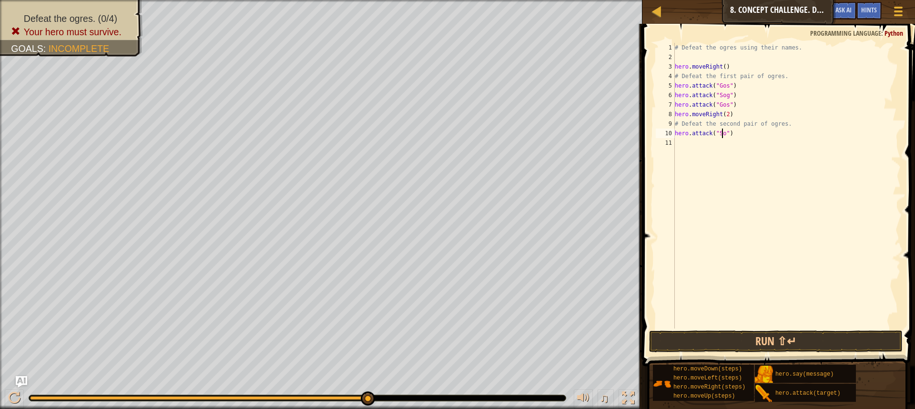
scroll to position [4, 4]
type textarea "hero.attack("Sog")"
click at [716, 160] on div "# Defeat the ogres using their names. hero . moveRight ( ) # Defeat the first p…" at bounding box center [787, 195] width 228 height 305
type textarea "H"
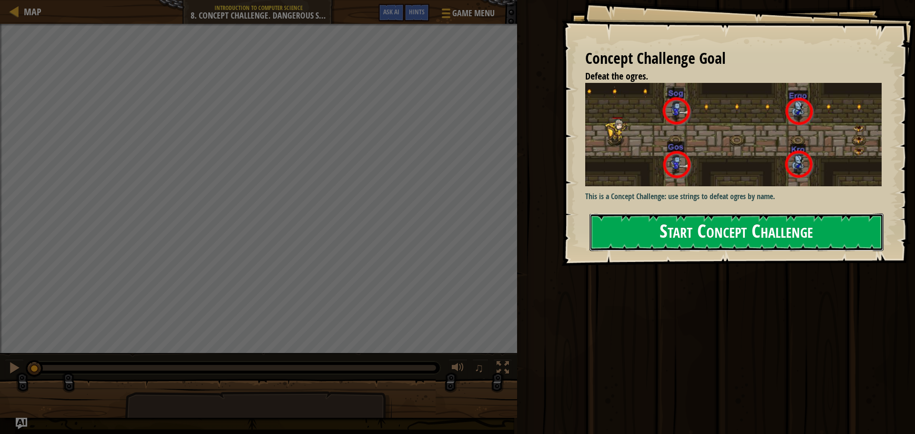
click at [697, 213] on button "Start Concept Challenge" at bounding box center [736, 232] width 294 height 38
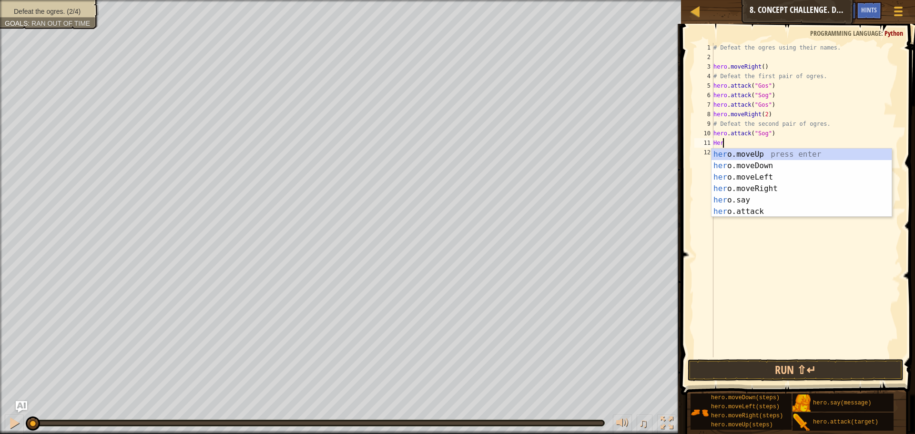
scroll to position [4, 0]
click at [723, 212] on div "hero .moveUp press enter hero .moveDown press enter hero .moveLeft press enter …" at bounding box center [801, 194] width 180 height 91
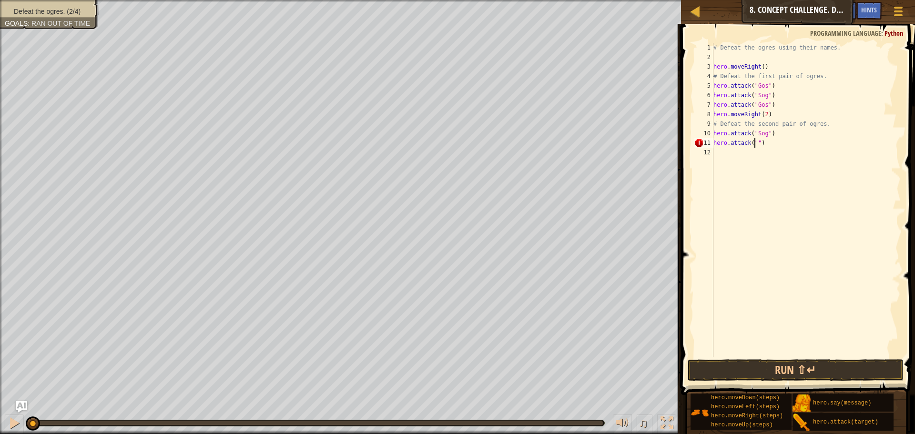
scroll to position [4, 3]
type textarea "hero.attack("Kro")"
click at [745, 161] on div "# Defeat the ogres using their names. hero . moveRight ( ) # Defeat the first p…" at bounding box center [805, 209] width 189 height 333
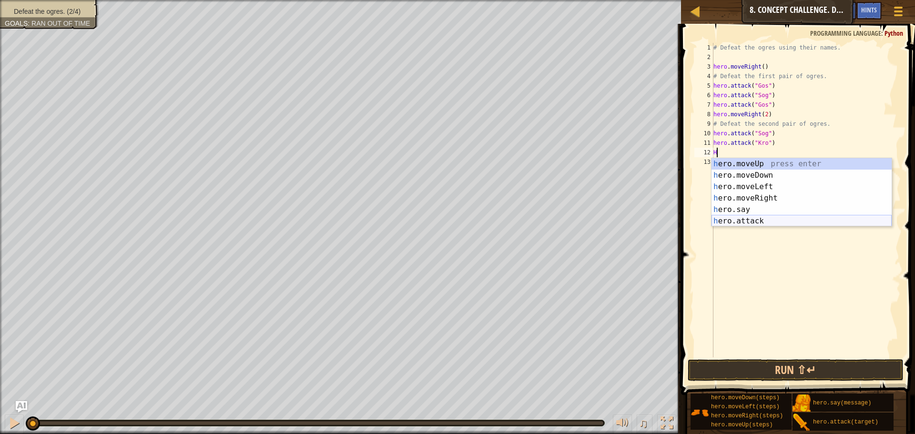
click at [739, 223] on div "h ero.moveUp press enter h ero.moveDown press enter h ero.moveLeft press enter …" at bounding box center [801, 203] width 180 height 91
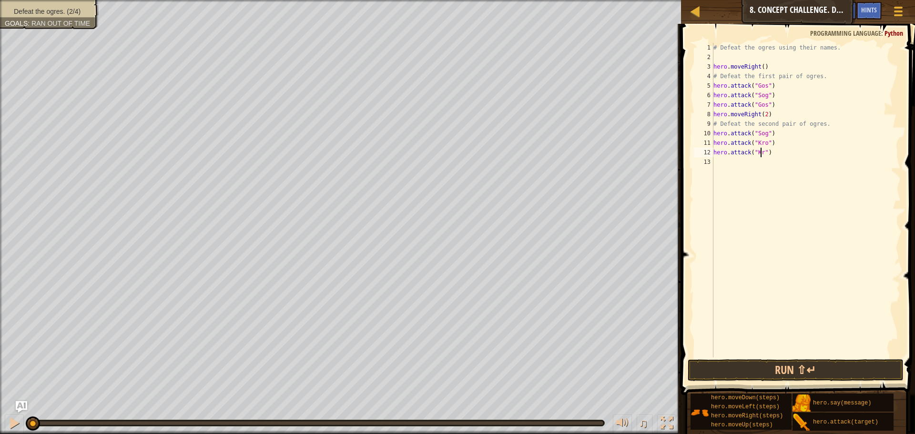
type textarea "hero.attack("Kro")"
click at [762, 165] on div "# Defeat the ogres using their names. hero . moveRight ( ) # Defeat the first p…" at bounding box center [805, 209] width 189 height 333
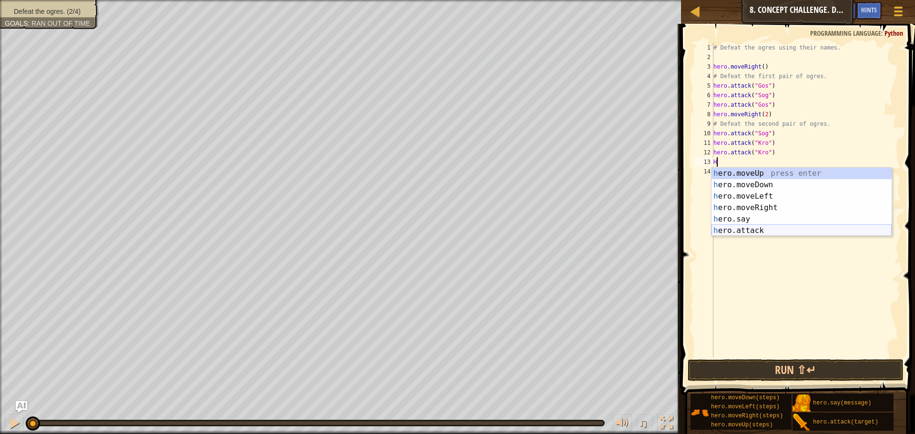
click at [736, 225] on div "h ero.moveUp press enter h ero.moveDown press enter h ero.moveLeft press enter …" at bounding box center [801, 213] width 180 height 91
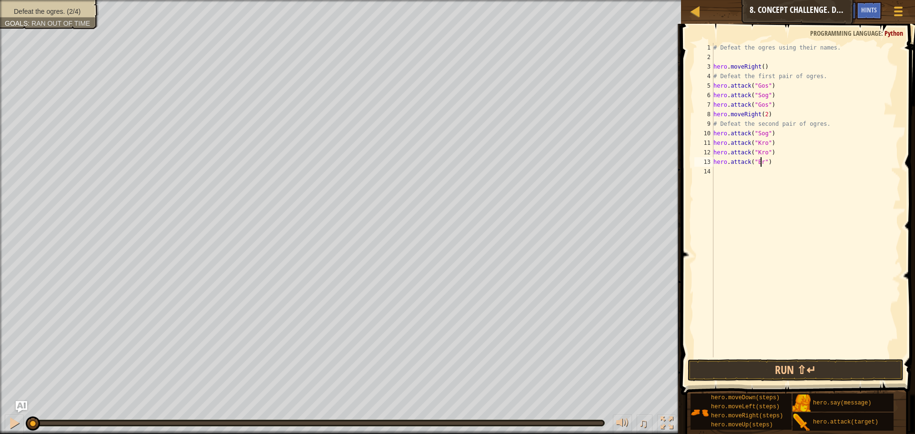
scroll to position [4, 4]
type textarea "hero.attack("Ergo")"
click at [725, 174] on div "# Defeat the ogres using their names. hero . moveRight ( ) # Defeat the first p…" at bounding box center [805, 209] width 189 height 333
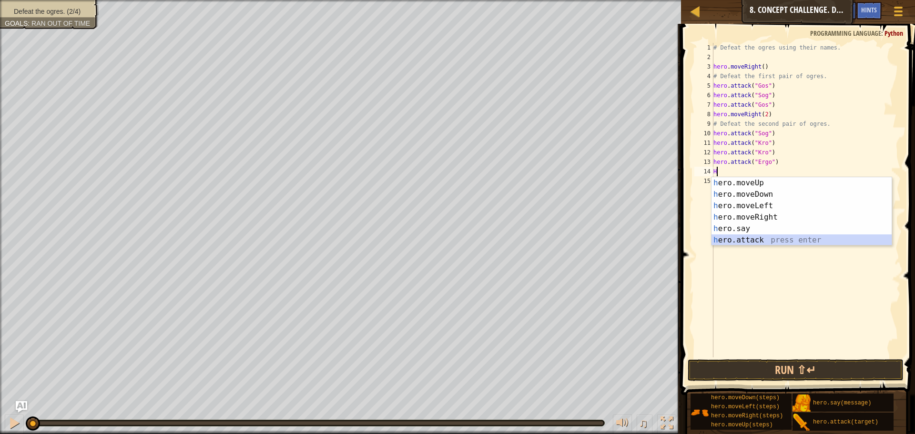
click at [761, 238] on div "h ero.moveUp press enter h ero.moveDown press enter h ero.moveLeft press enter …" at bounding box center [801, 222] width 180 height 91
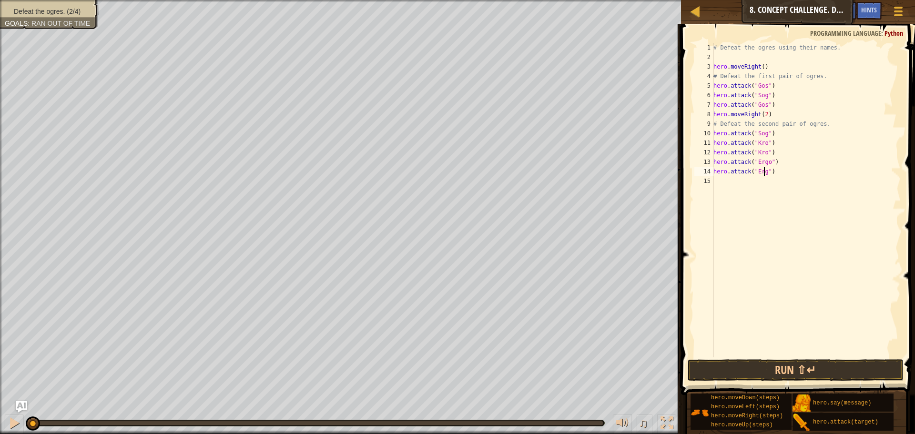
scroll to position [4, 4]
type textarea "hero.attack("Ergo")"
click at [711, 360] on button "Run ⇧↵" at bounding box center [795, 370] width 216 height 22
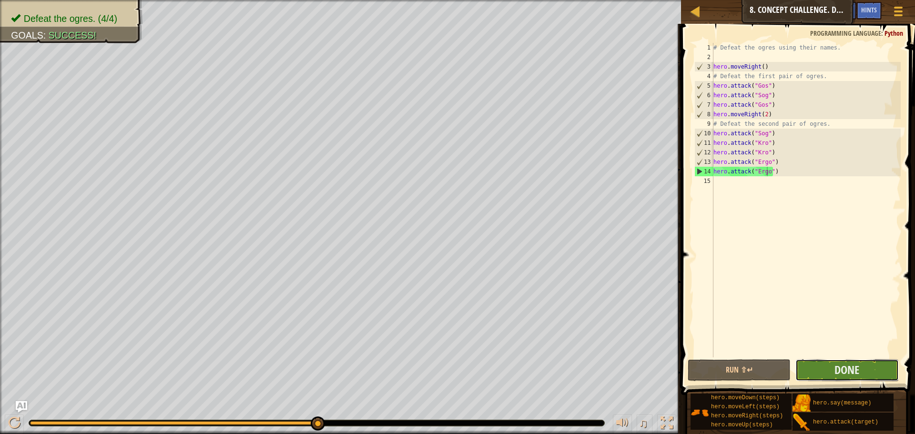
click at [867, 373] on button "Done" at bounding box center [846, 370] width 103 height 22
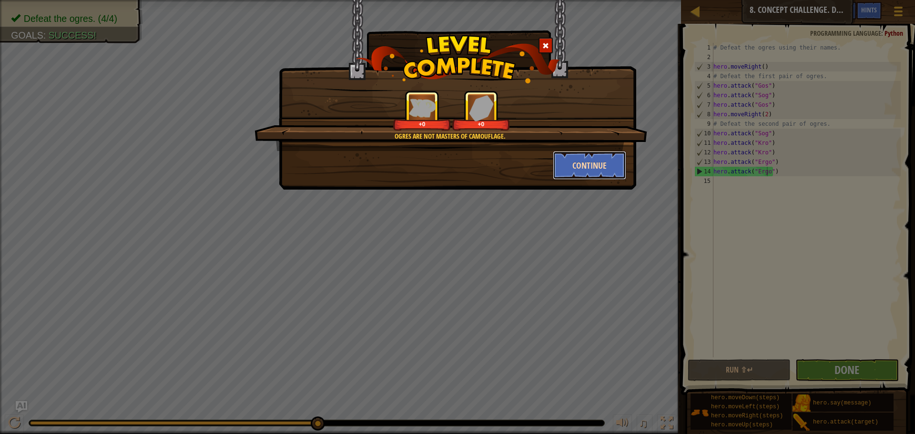
click at [577, 167] on button "Continue" at bounding box center [590, 165] width 74 height 29
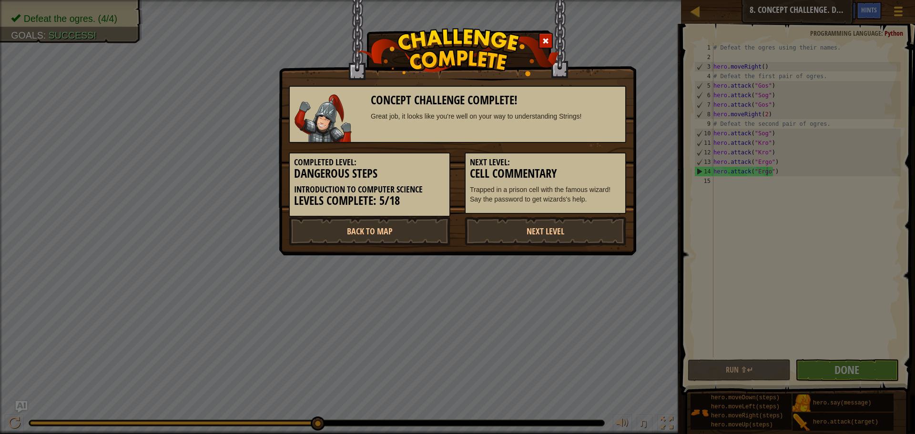
click at [536, 213] on div "Next Level: Cell Commentary Trapped in a prison cell with the famous wizard! Sa…" at bounding box center [544, 182] width 161 height 61
click at [530, 229] on link "Next Level" at bounding box center [544, 231] width 161 height 29
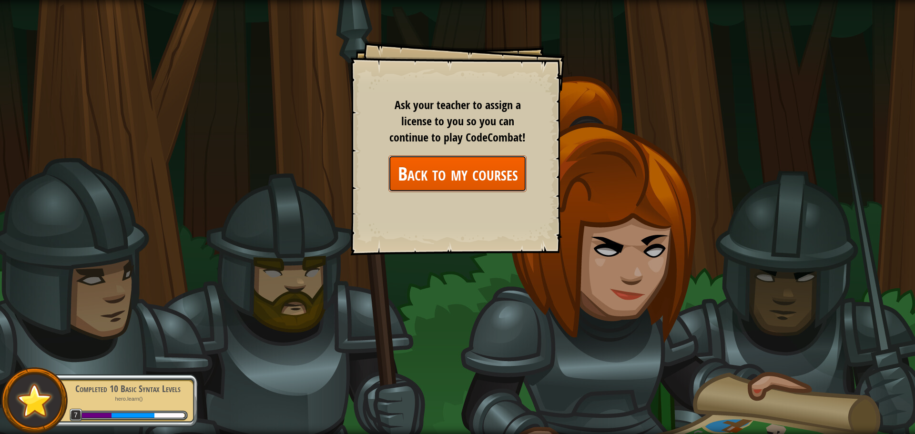
click at [452, 170] on link "Back to my courses" at bounding box center [457, 173] width 138 height 37
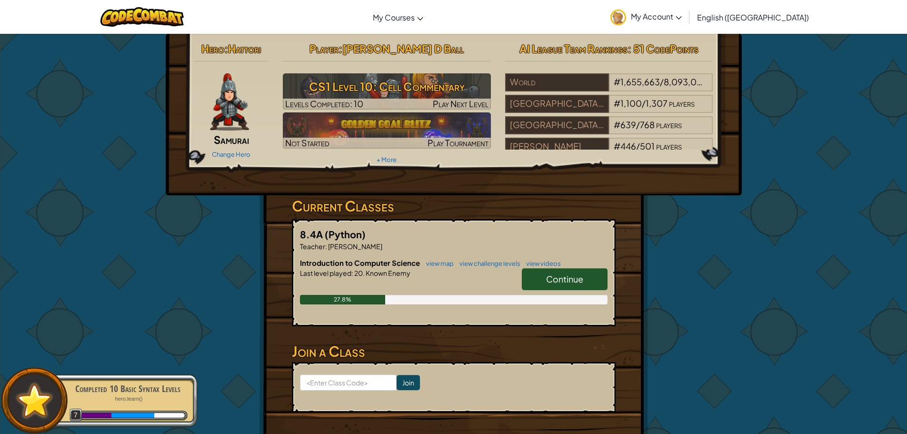
click at [572, 272] on link "Continue" at bounding box center [565, 279] width 86 height 22
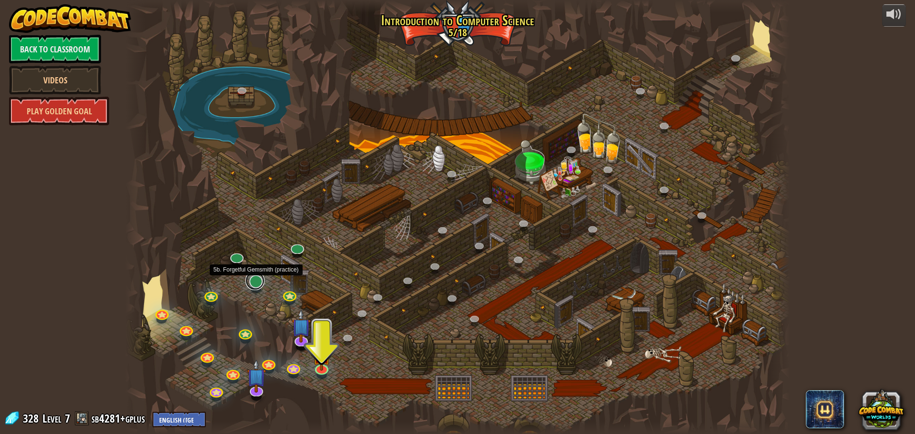
click at [257, 284] on link at bounding box center [254, 280] width 19 height 19
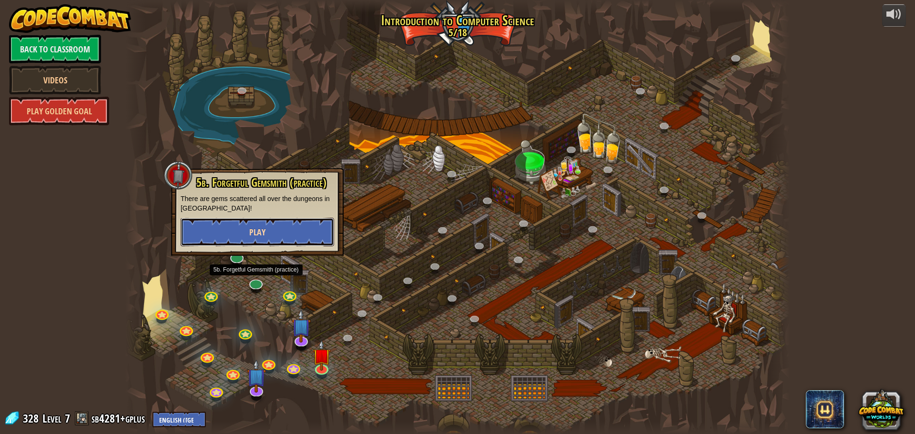
click at [251, 228] on span "Play" at bounding box center [257, 232] width 16 height 12
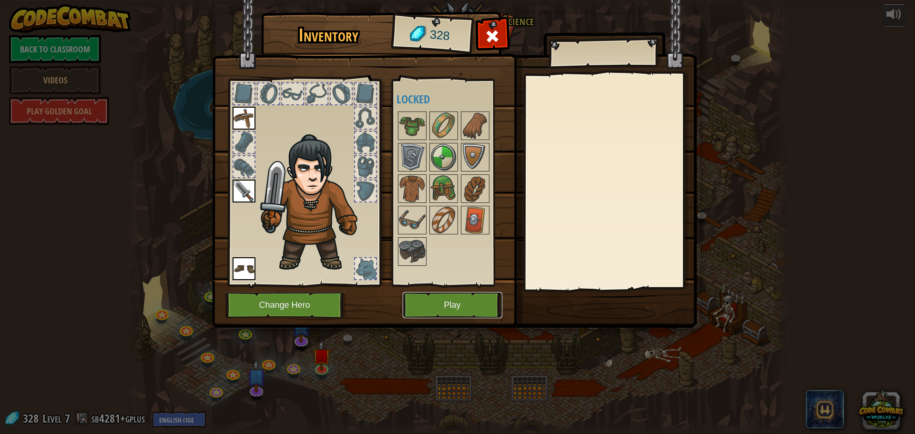
click at [451, 297] on button "Play" at bounding box center [453, 305] width 100 height 26
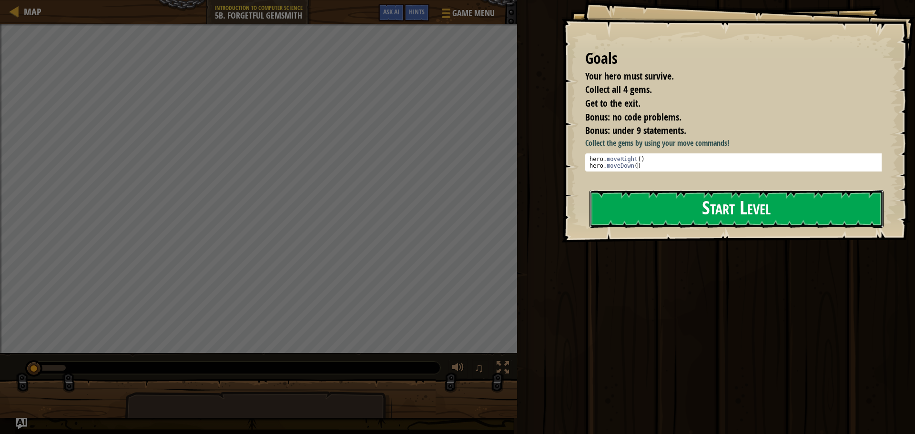
click at [780, 212] on button "Start Level" at bounding box center [736, 209] width 294 height 38
